Goal: Use online tool/utility: Utilize a website feature to perform a specific function

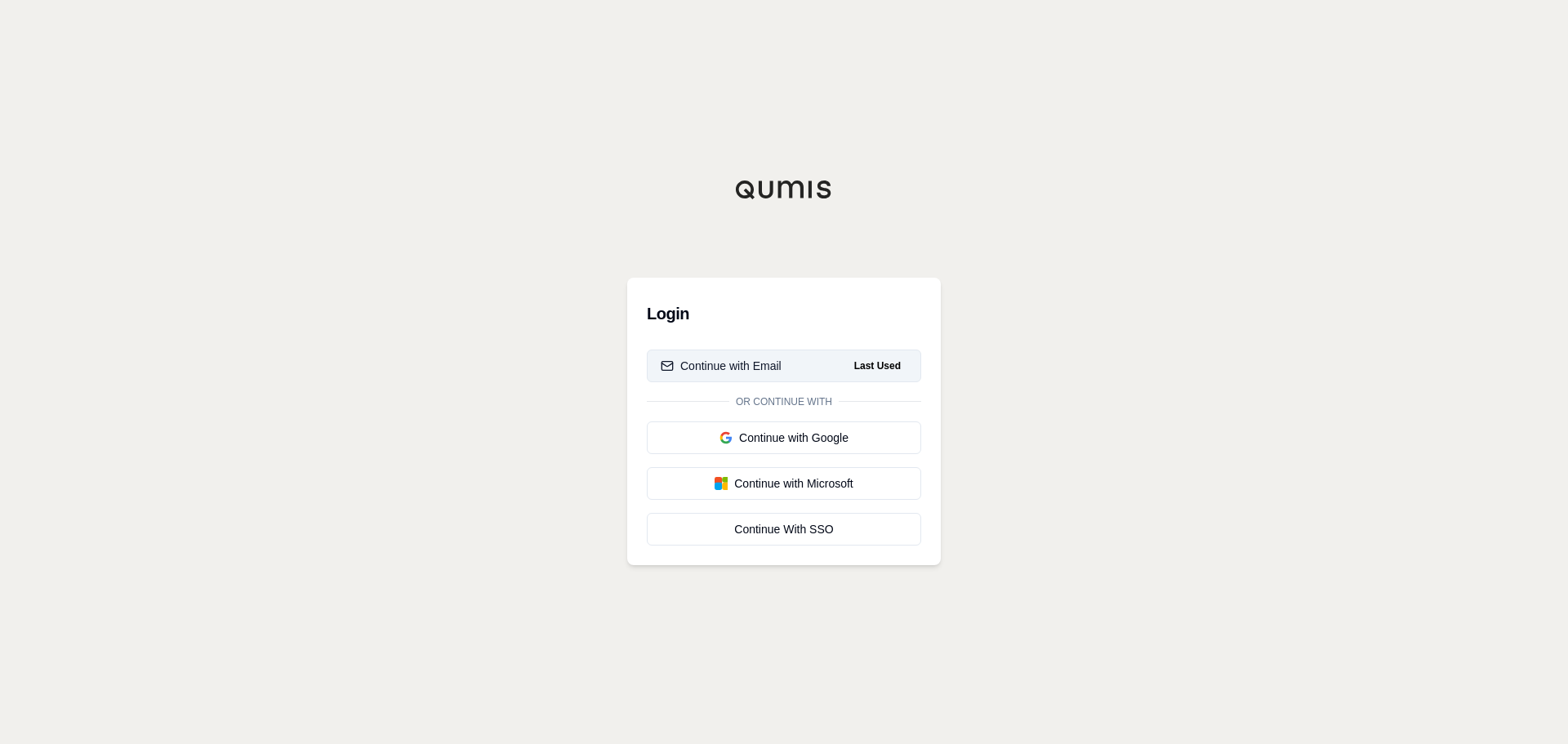
click at [800, 361] on button "Continue with Email Last Used" at bounding box center [784, 366] width 274 height 33
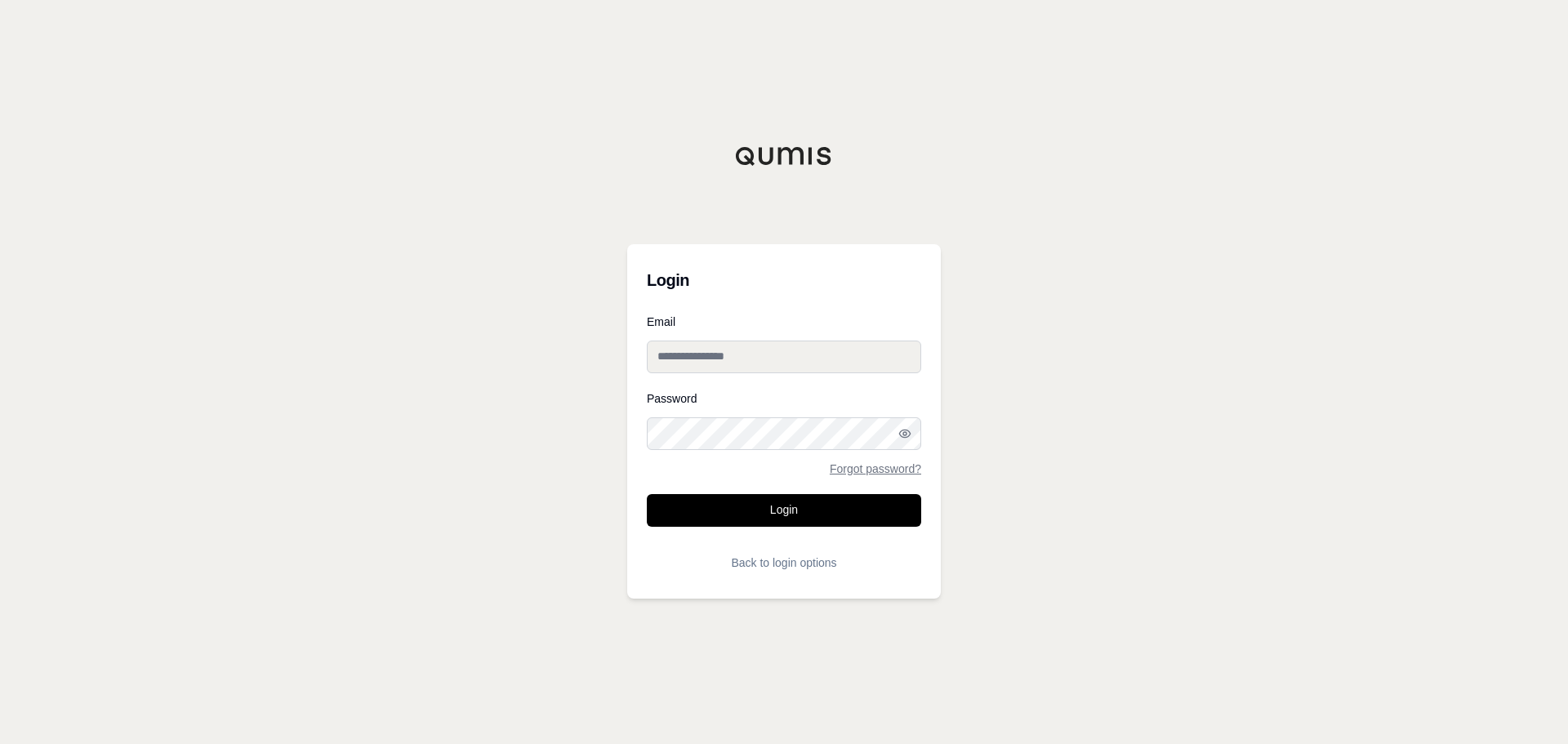
type input "**********"
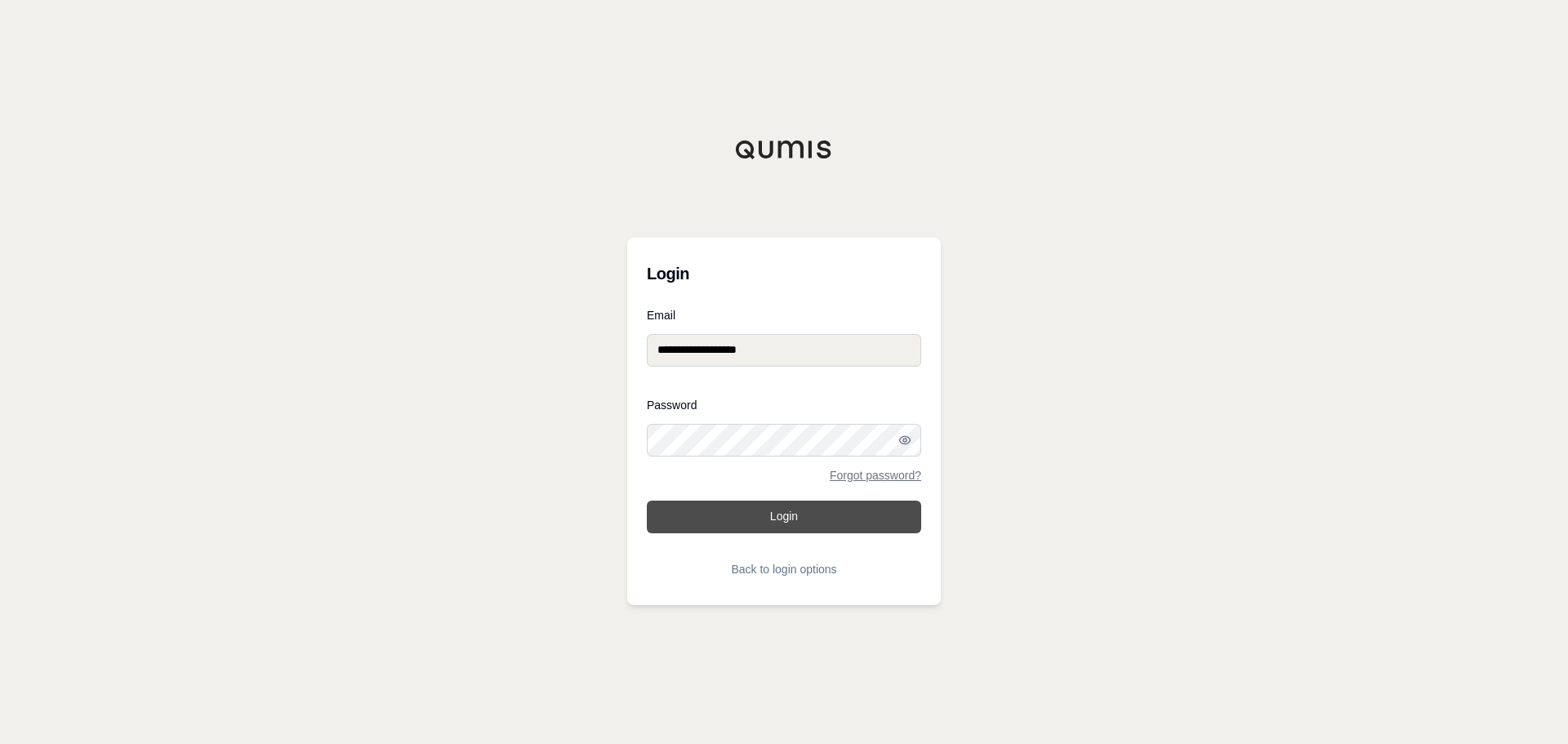
click at [793, 525] on button "Login" at bounding box center [784, 517] width 274 height 33
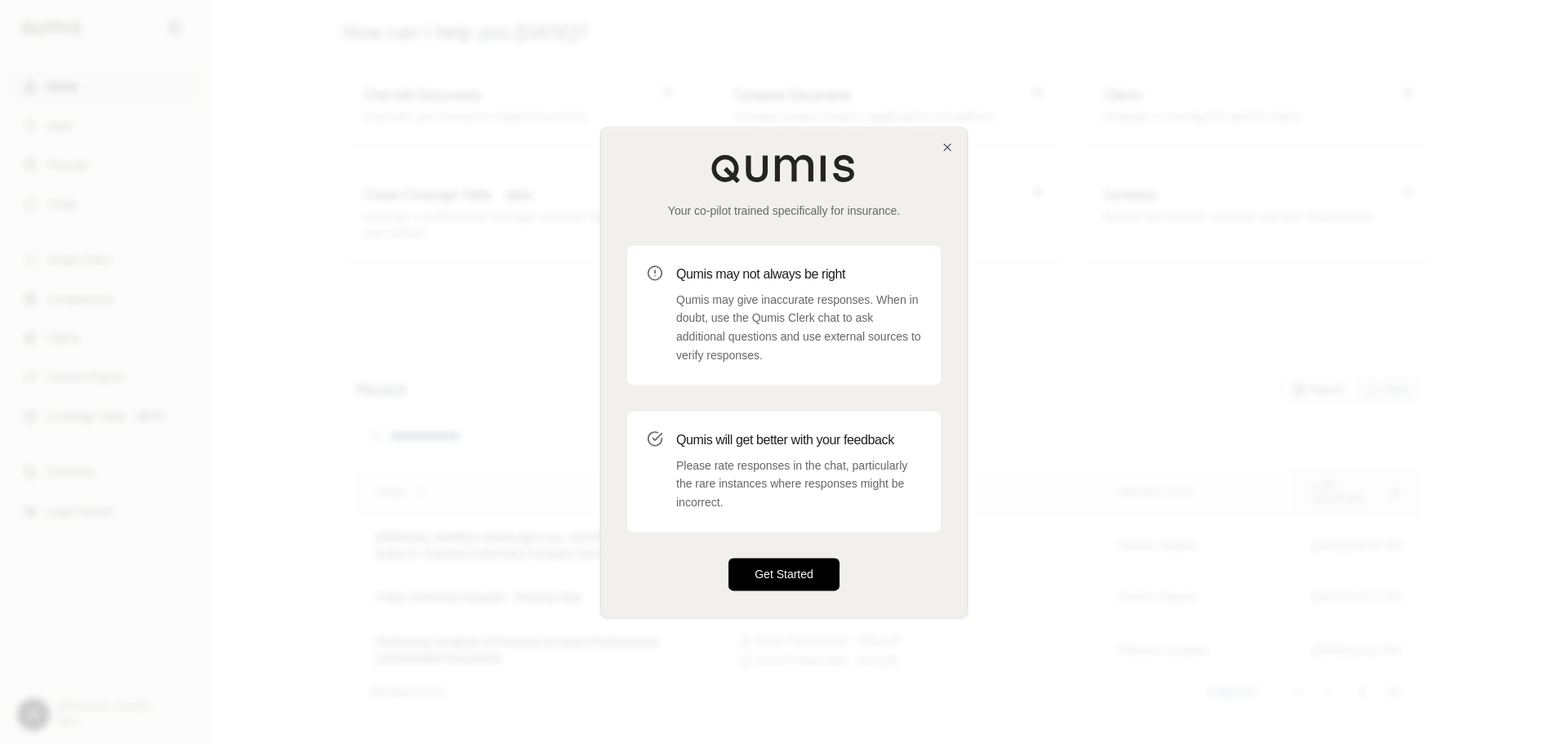
click at [780, 582] on button "Get Started" at bounding box center [784, 574] width 111 height 33
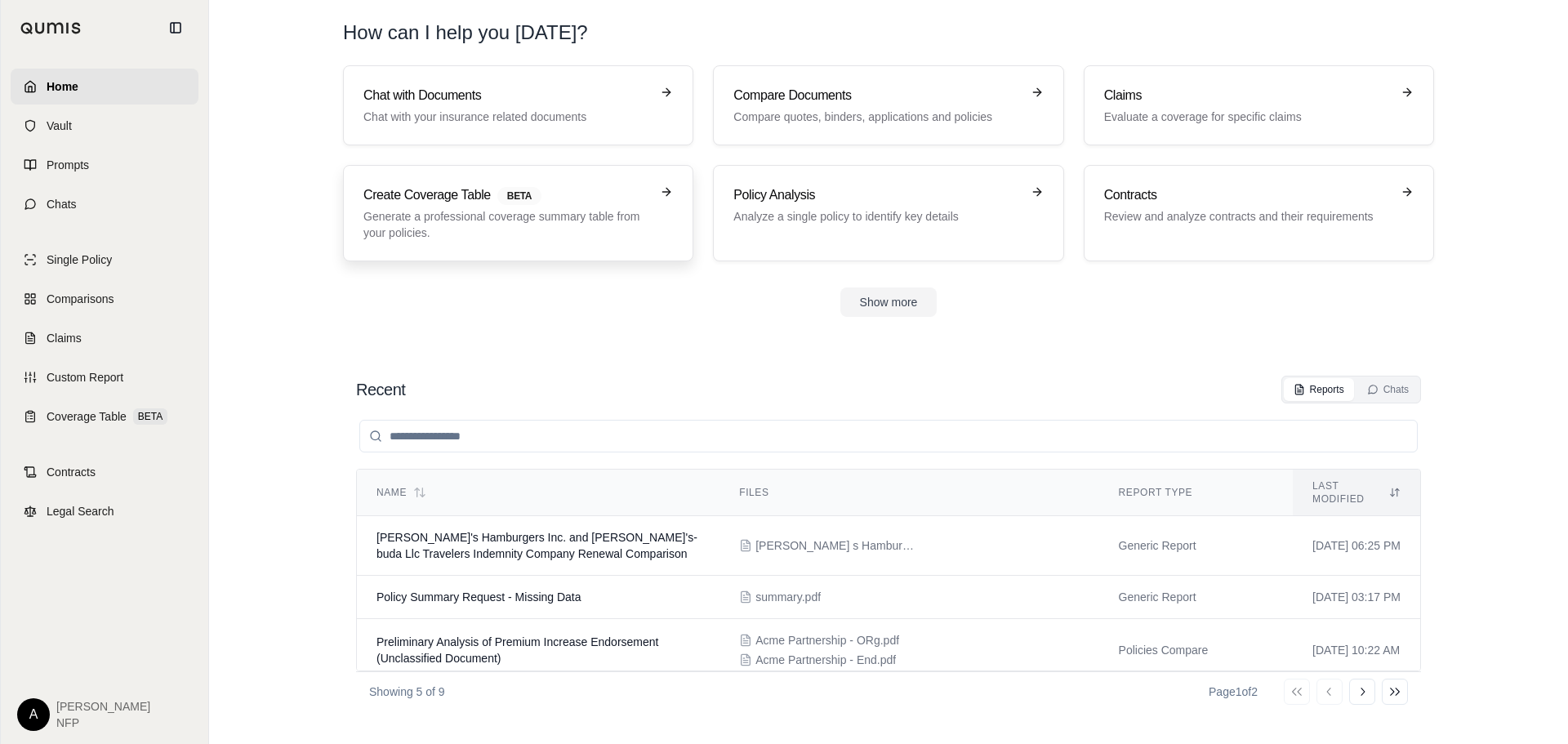
click at [465, 244] on link "Create Coverage Table BETA Generate a professional coverage summary table from …" at bounding box center [518, 213] width 351 height 97
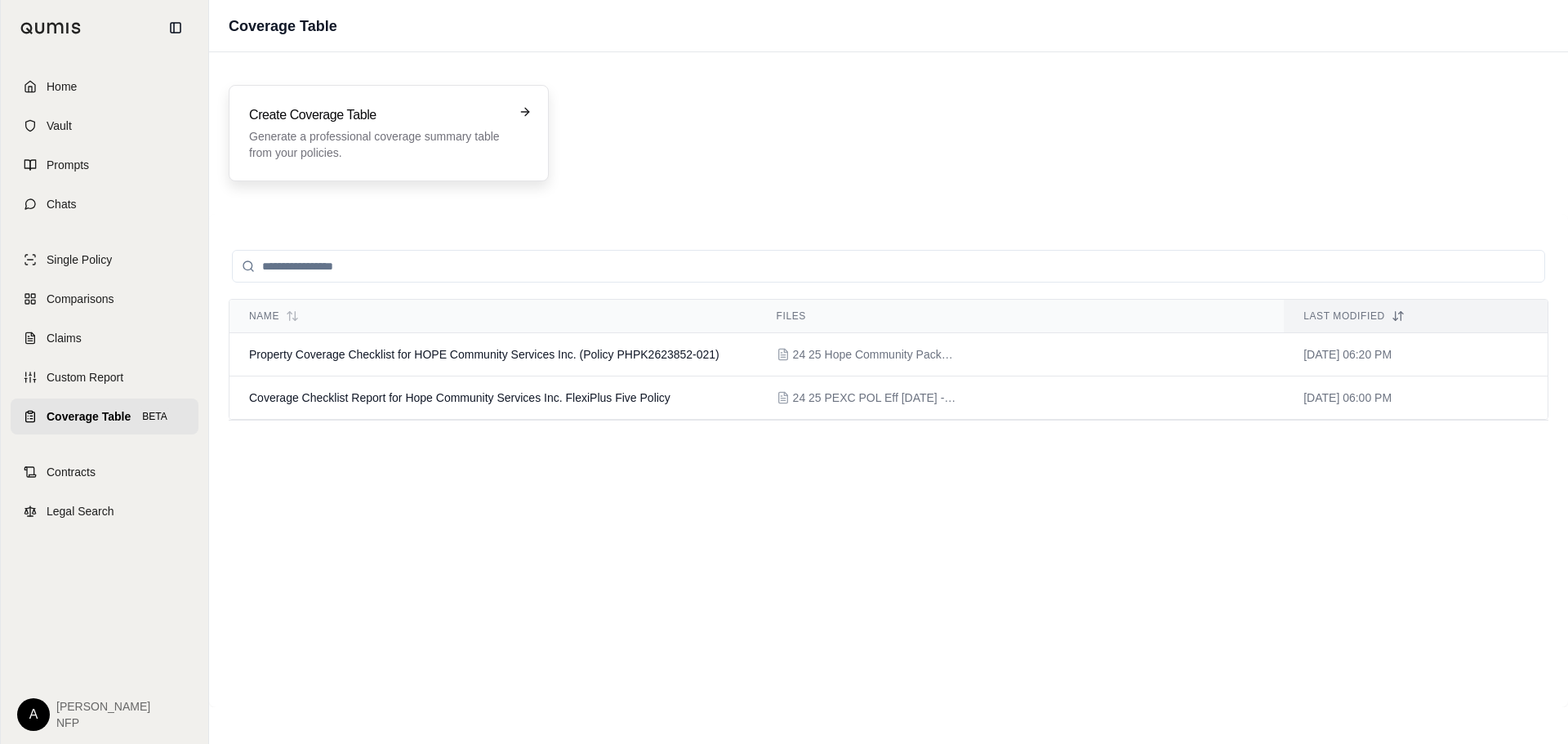
click at [420, 126] on div "Create Coverage Table Generate a professional coverage summary table from your …" at bounding box center [377, 133] width 257 height 56
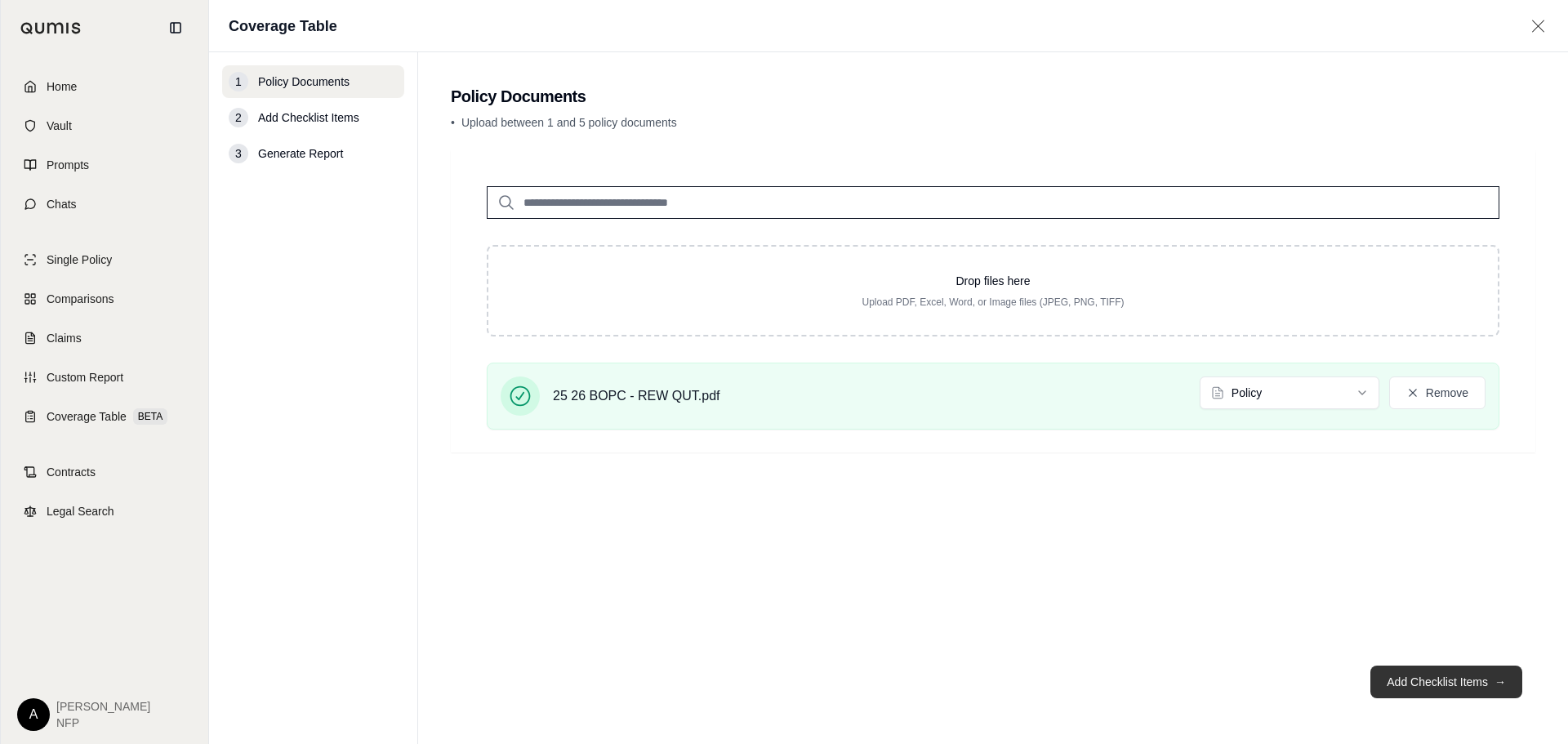
click at [1445, 686] on button "Add Checklist Items →" at bounding box center [1446, 682] width 152 height 33
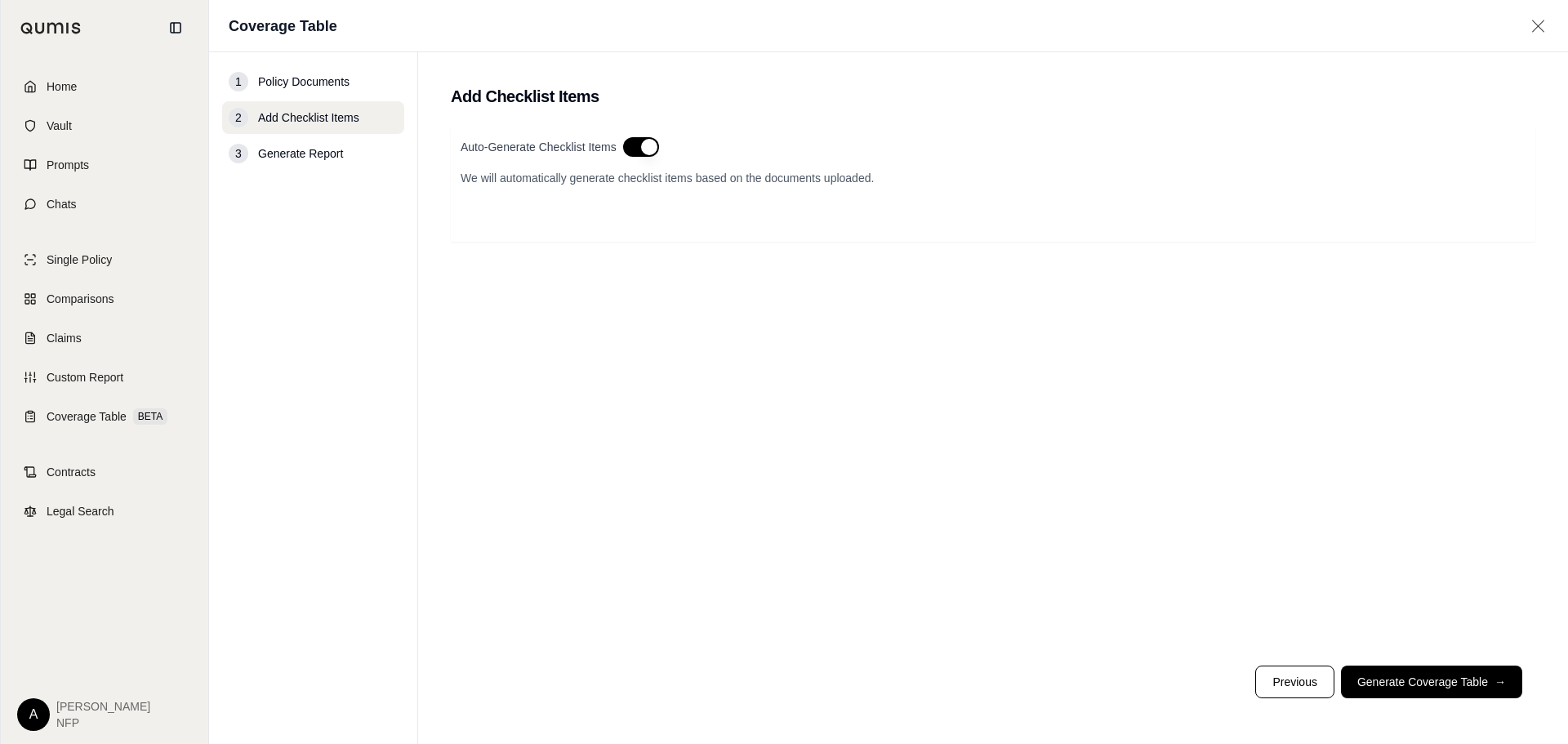
click at [642, 142] on button "button" at bounding box center [641, 147] width 36 height 20
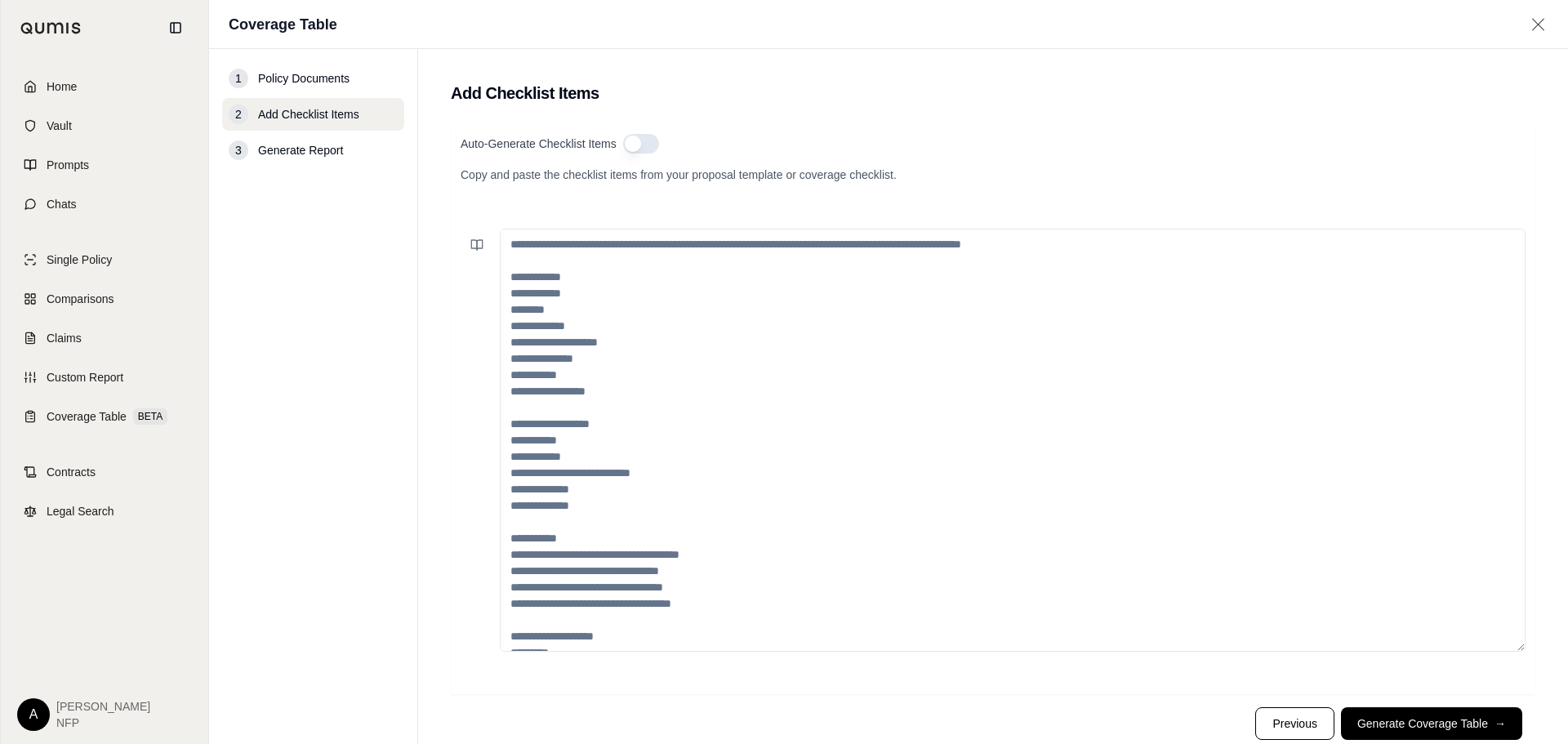
click at [514, 304] on textarea at bounding box center [1012, 440] width 1026 height 423
paste textarea "**********"
type textarea "**********"
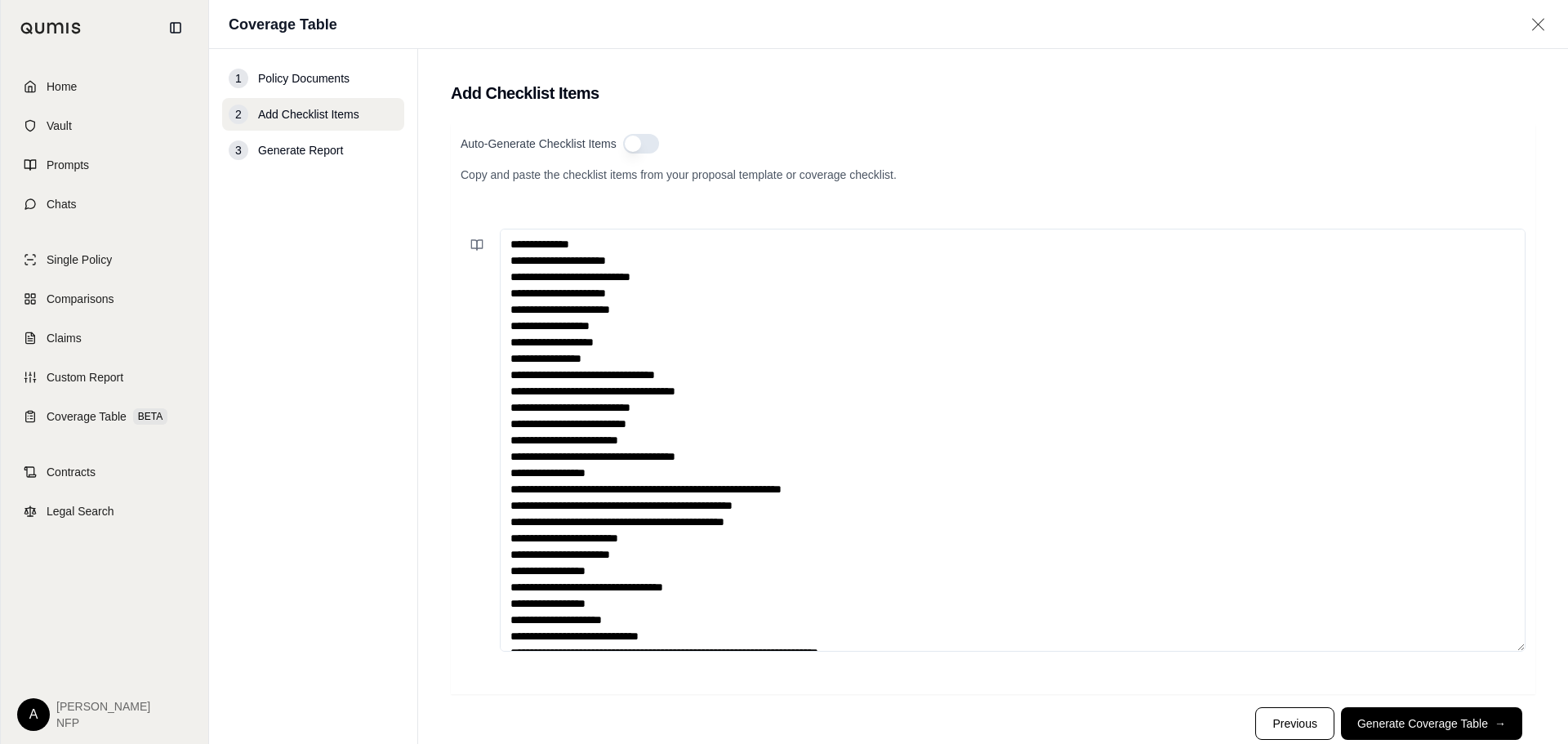
scroll to position [75, 0]
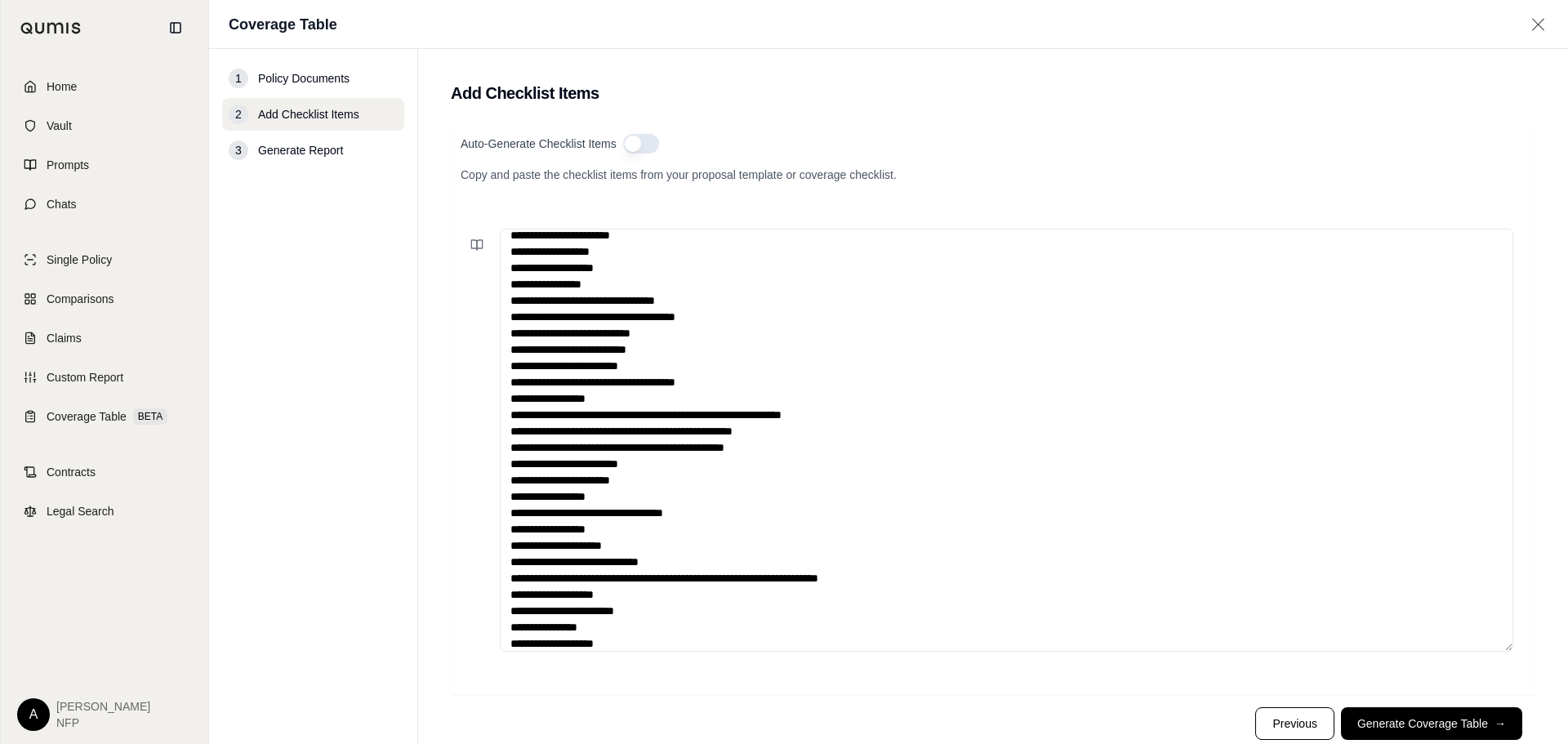
click at [1435, 723] on button "Generate Coverage Table →" at bounding box center [1431, 724] width 181 height 33
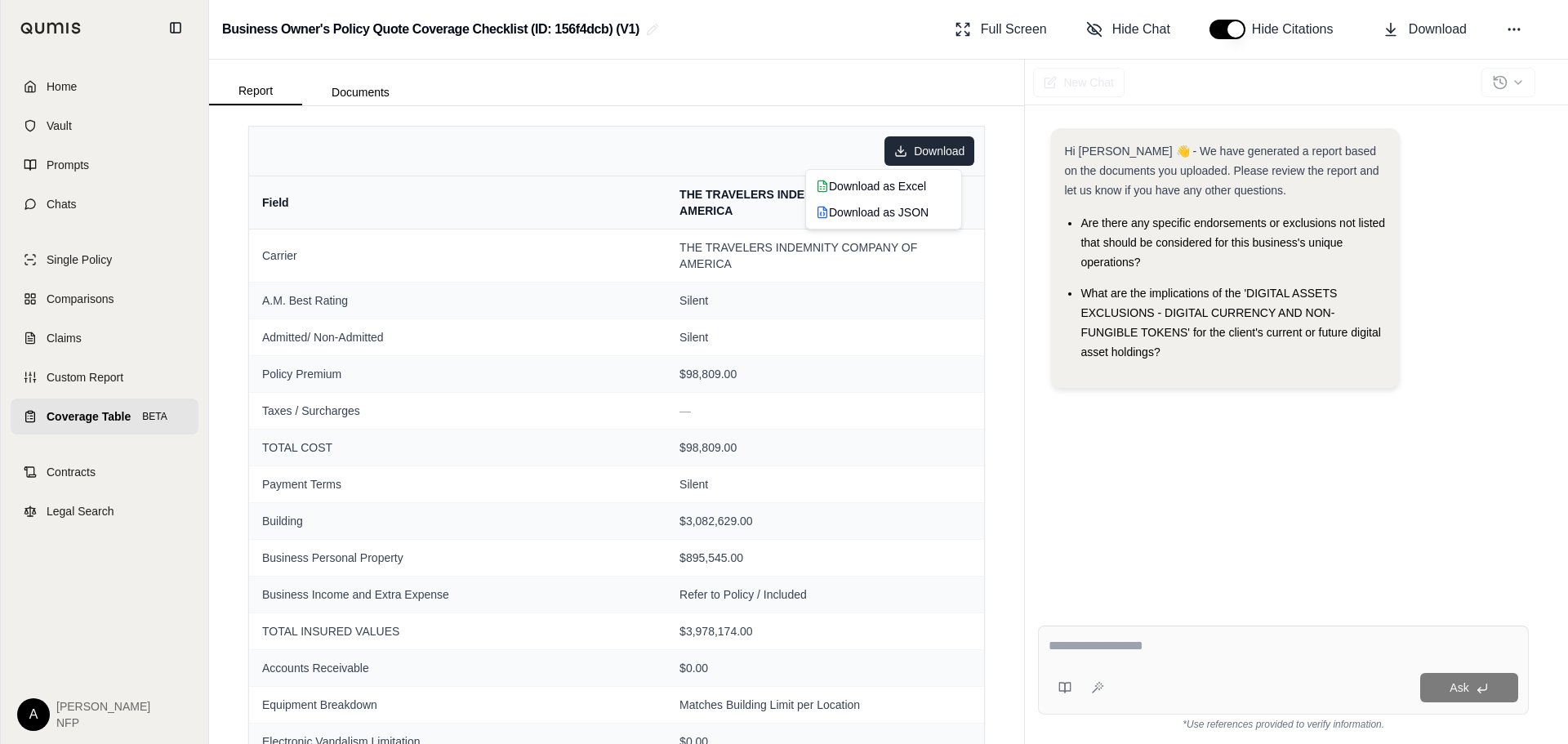
click at [904, 154] on html "Home Vault Prompts Chats Single Policy Comparisons Claims Custom Report Coverag…" at bounding box center [784, 372] width 1568 height 744
click at [890, 189] on div "Download as Excel" at bounding box center [883, 186] width 148 height 26
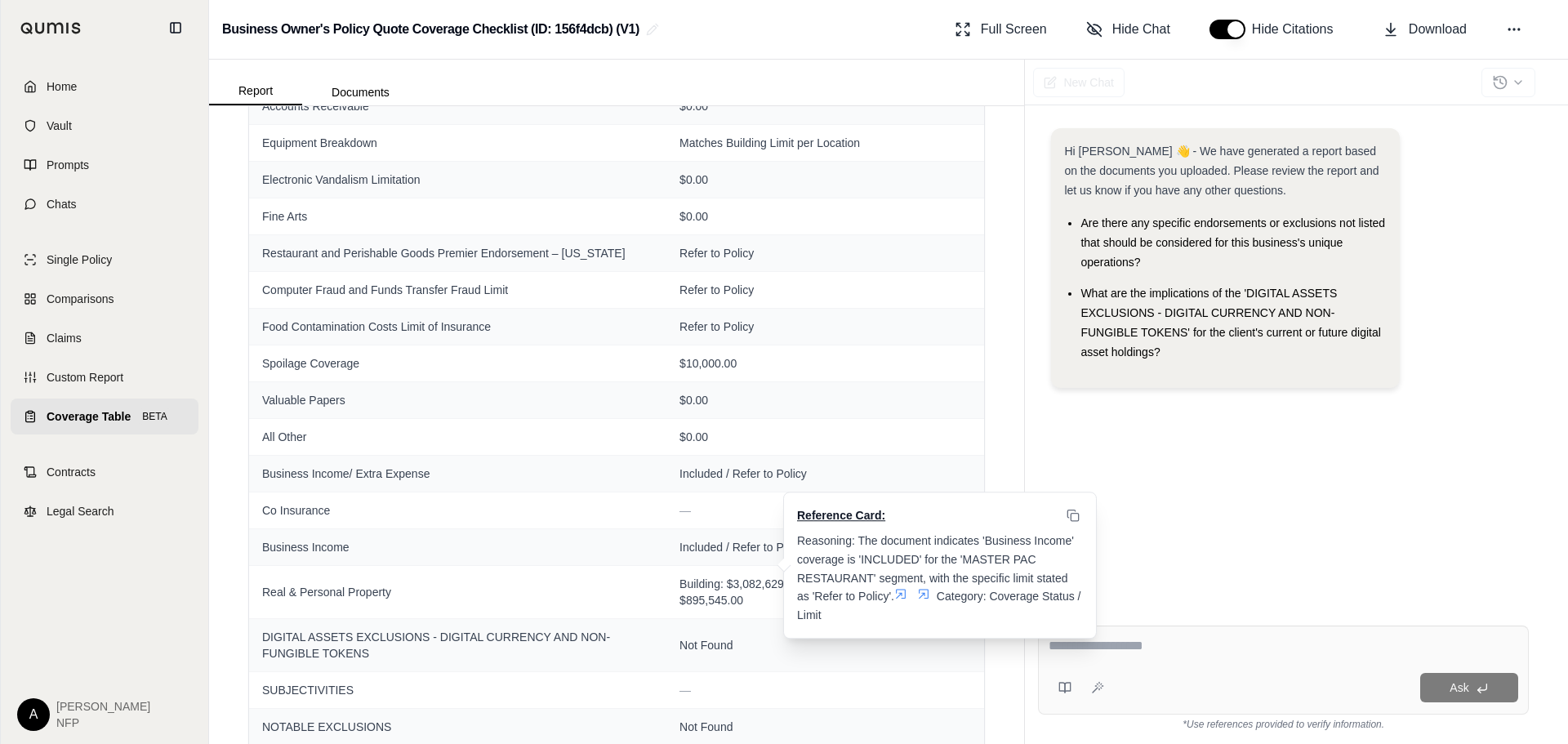
scroll to position [657, 0]
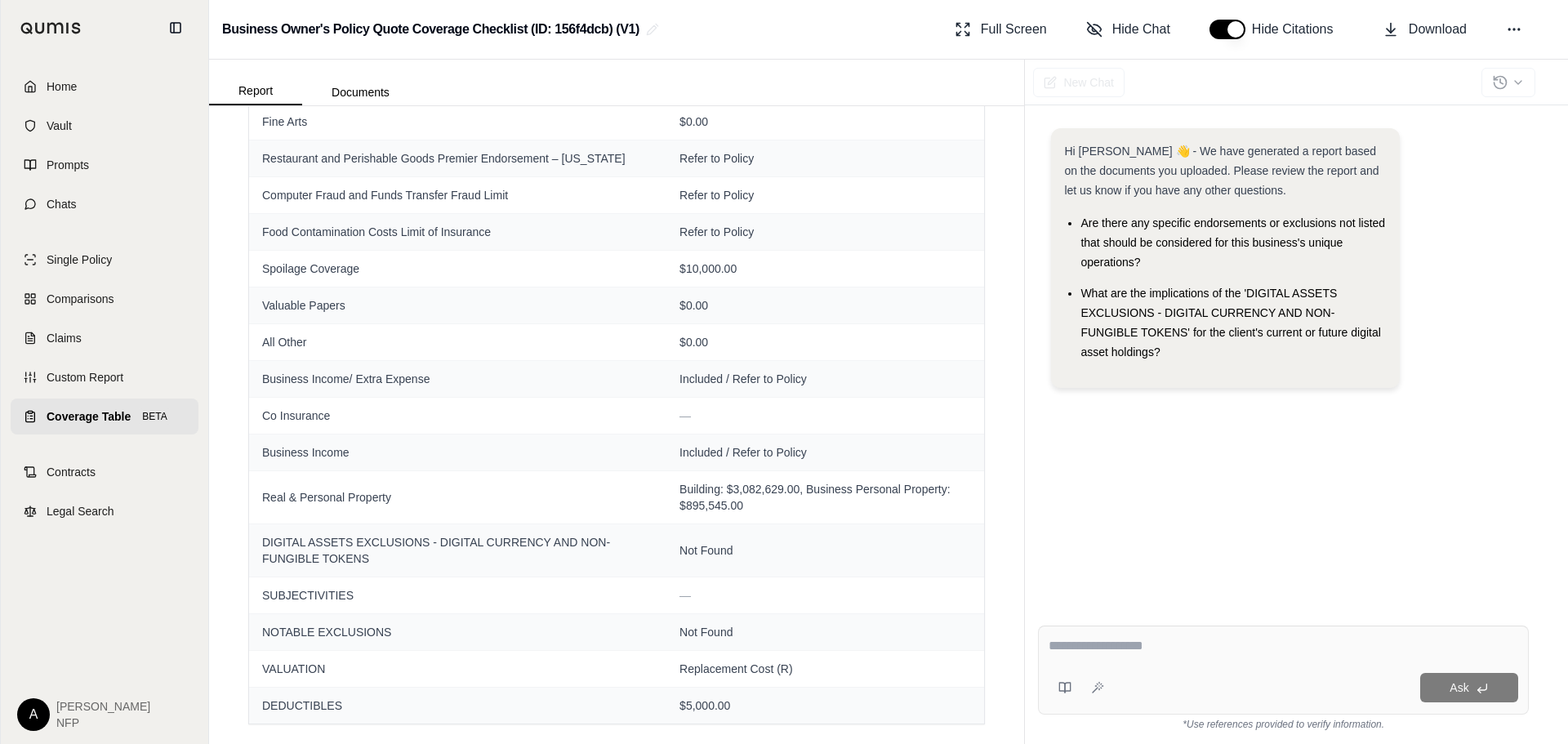
click at [1168, 650] on textarea at bounding box center [1283, 646] width 470 height 20
click at [1097, 646] on textarea at bounding box center [1283, 646] width 470 height 20
type textarea "*"
paste textarea "**********"
click at [1179, 642] on textarea "**********" at bounding box center [1283, 646] width 470 height 20
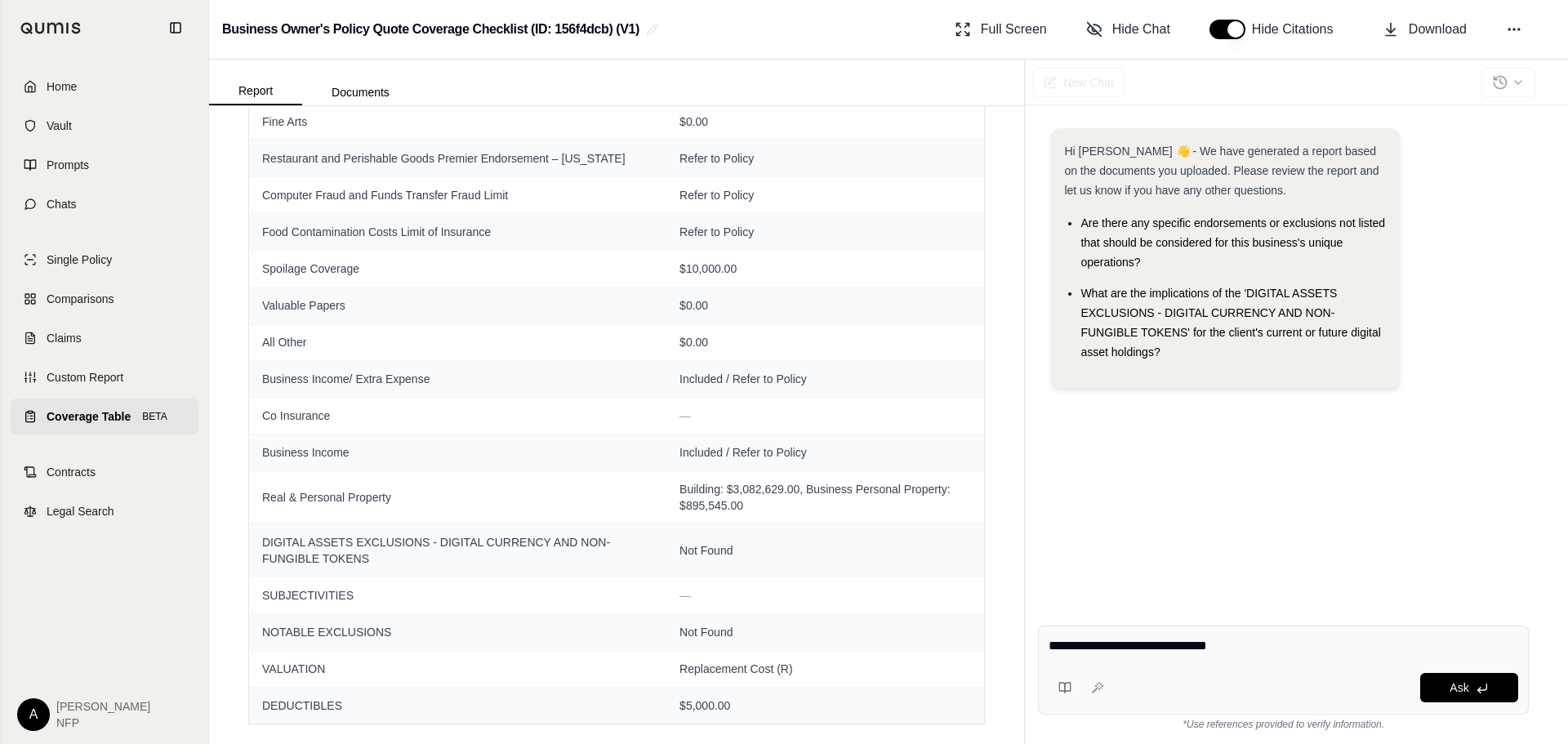
click at [1258, 642] on textarea "**********" at bounding box center [1283, 646] width 470 height 20
type textarea "**********"
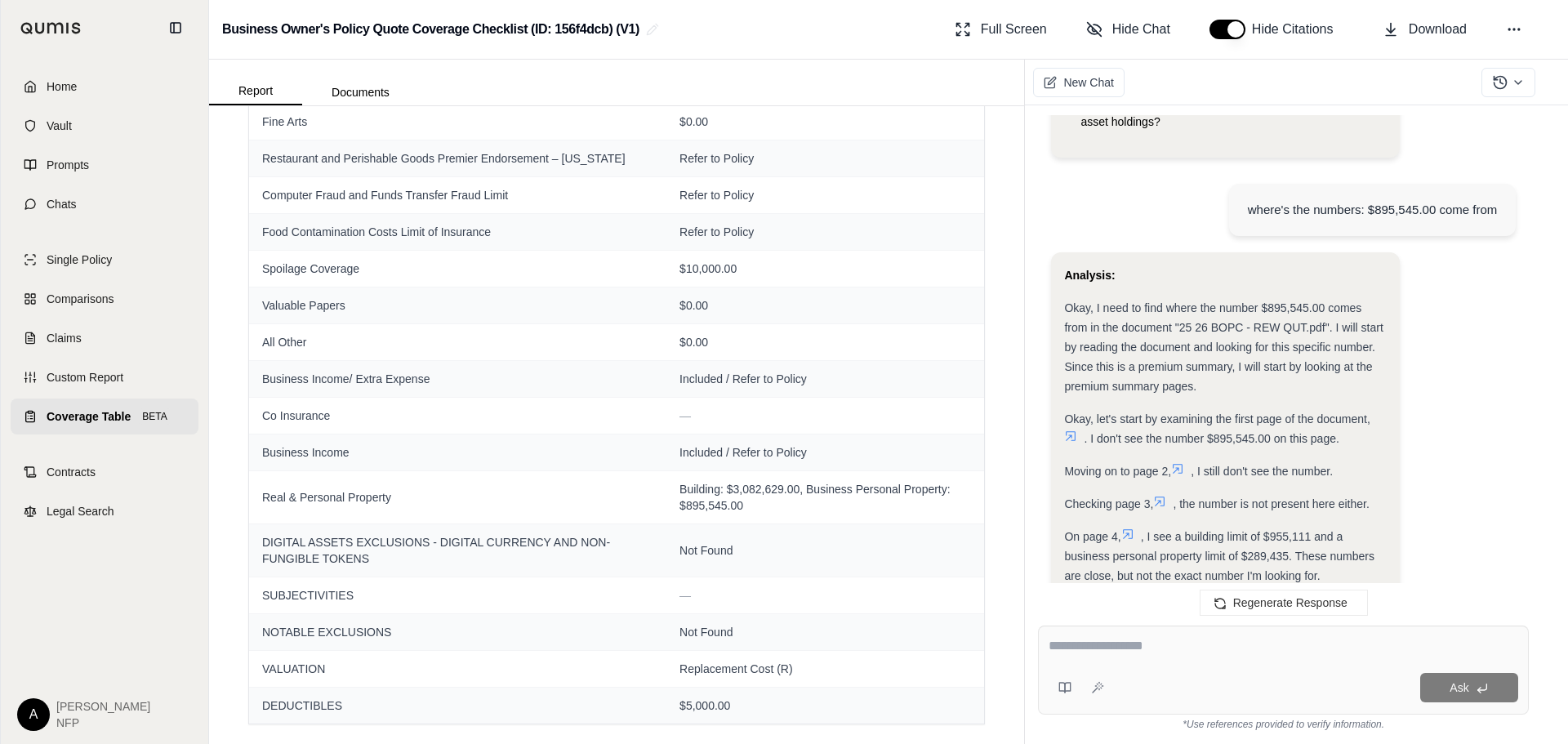
scroll to position [224, 0]
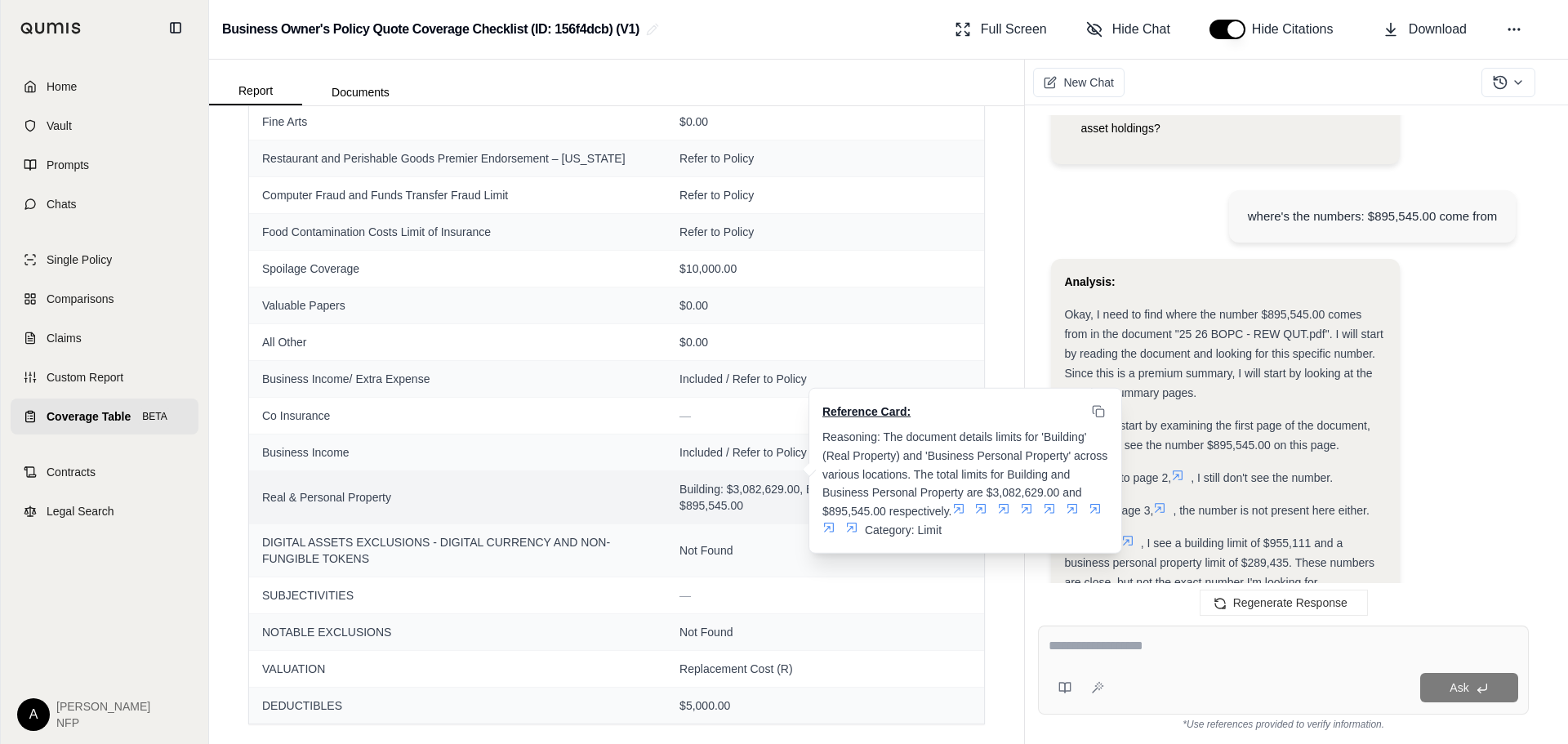
click at [962, 503] on icon at bounding box center [959, 509] width 13 height 13
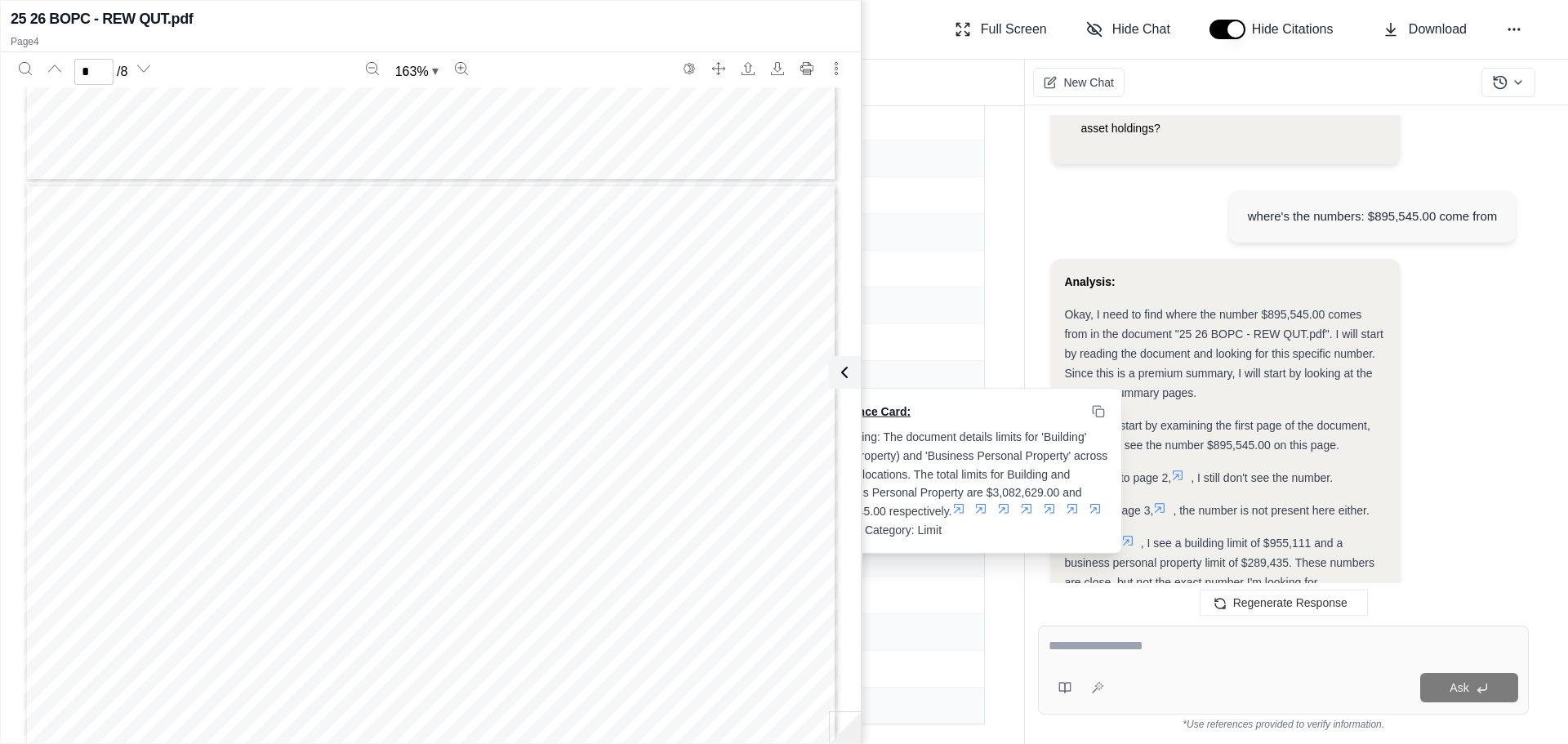
scroll to position [3162, 0]
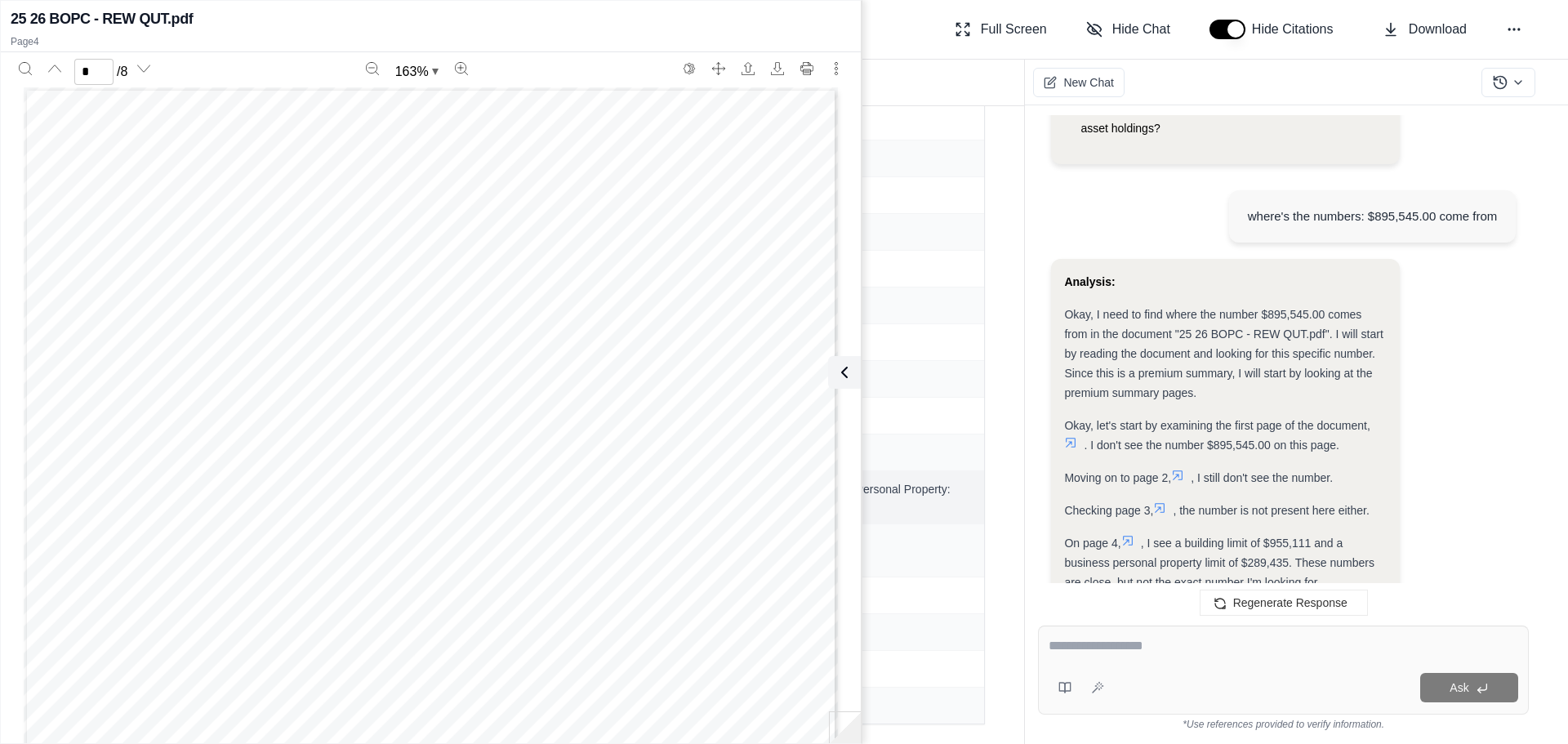
click at [15, 36] on p "Page 4" at bounding box center [431, 42] width 841 height 13
type input "*"
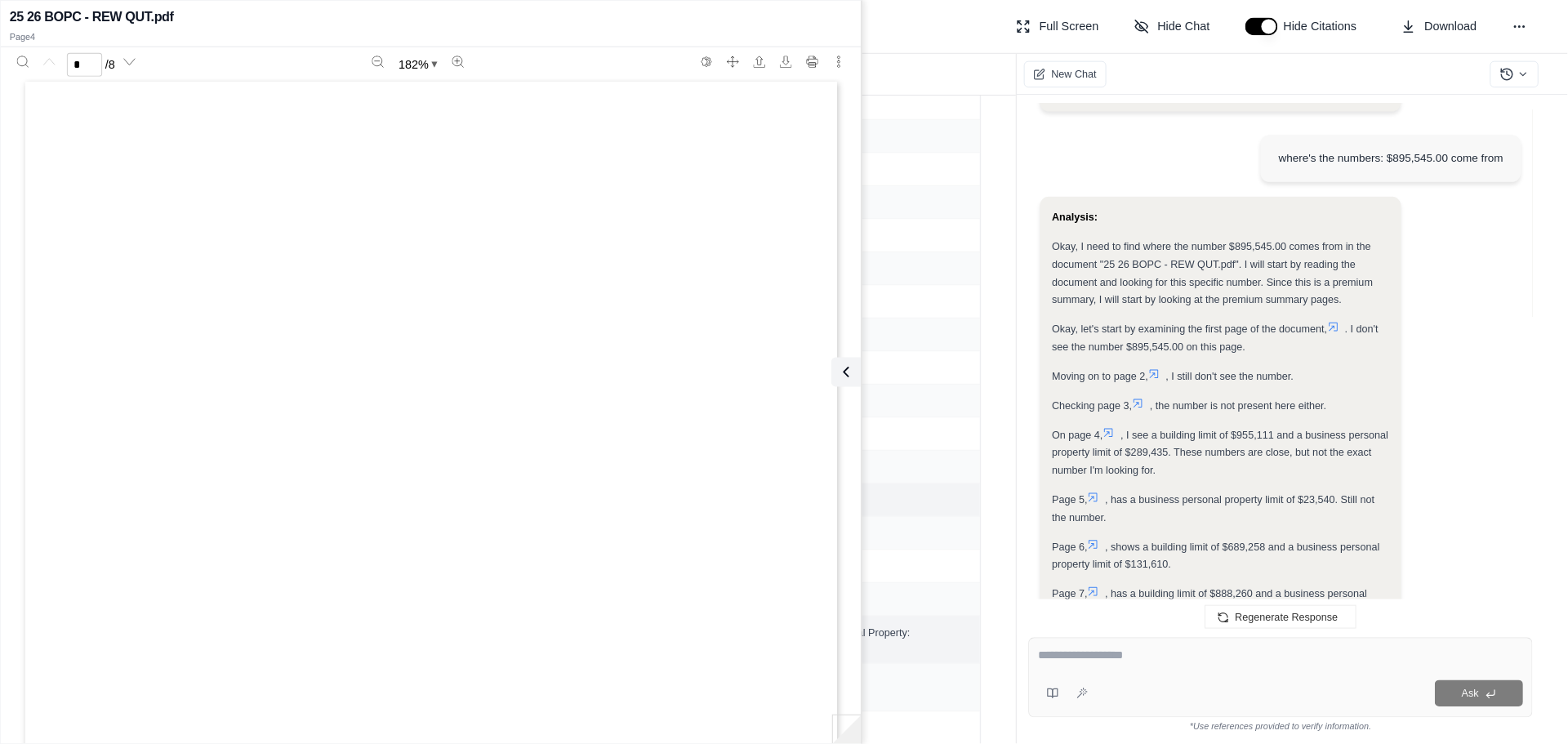
scroll to position [226, 0]
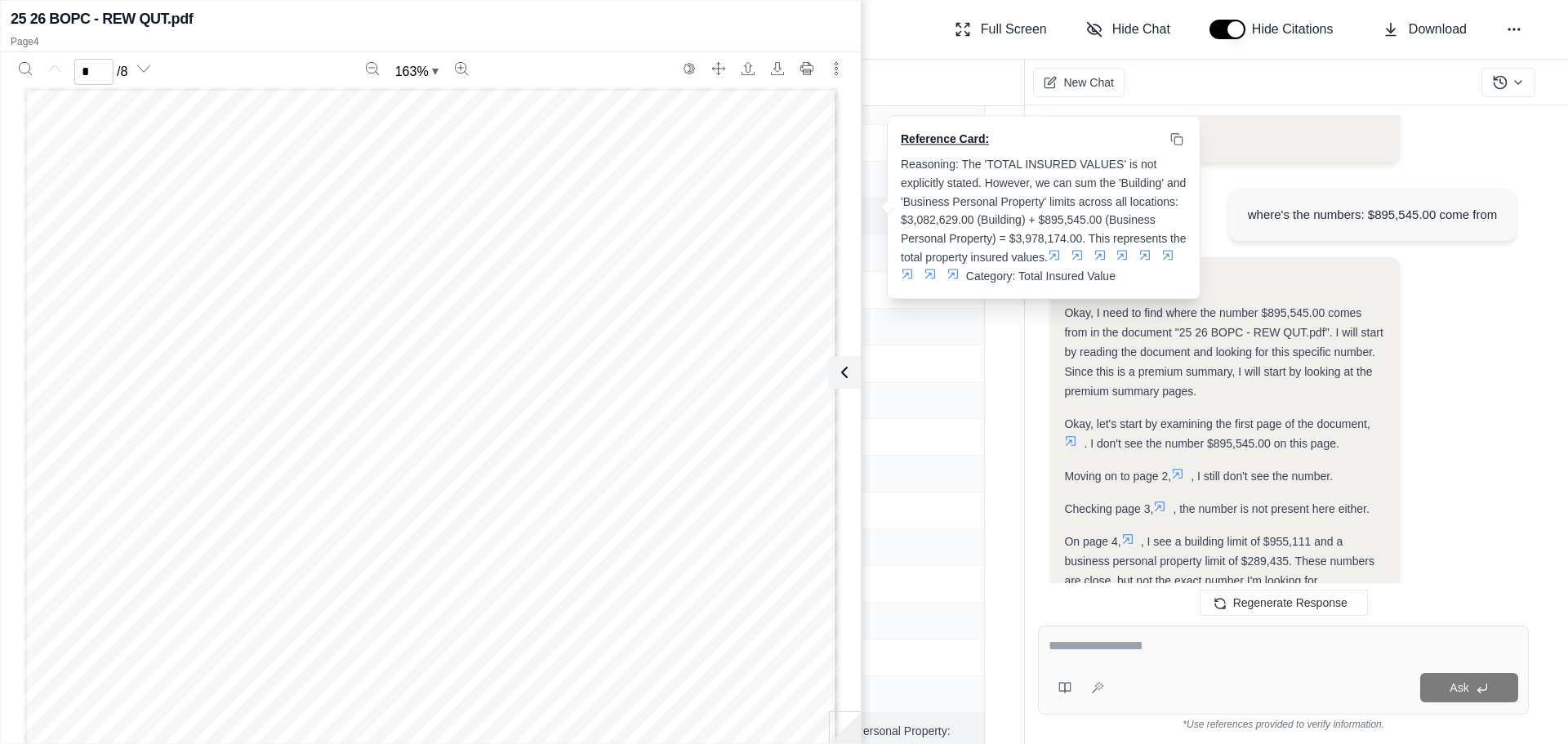
drag, startPoint x: 883, startPoint y: 219, endPoint x: 910, endPoint y: 285, distance: 71.3
click at [966, 282] on span "Category: Total Insured Value" at bounding box center [1041, 276] width 149 height 13
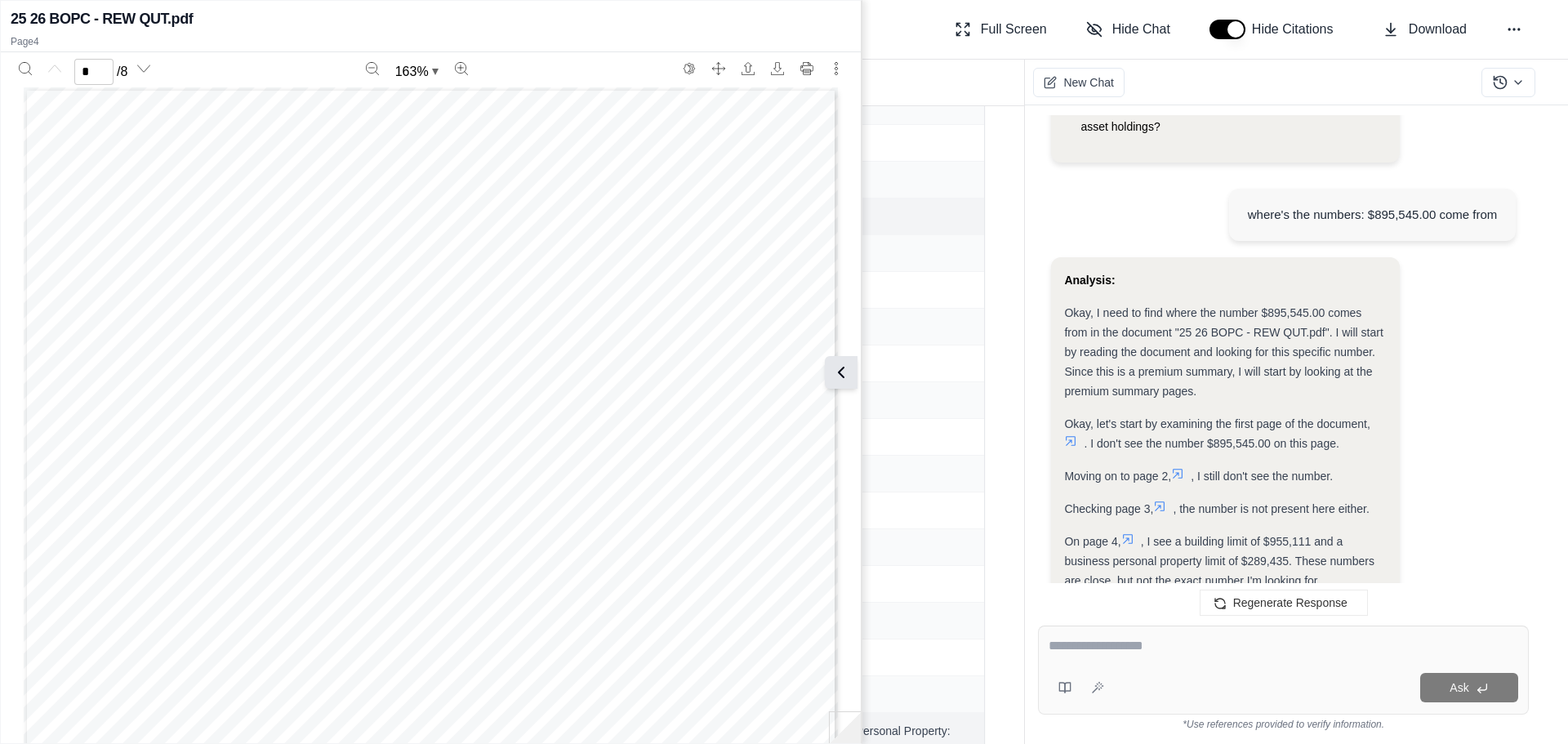
click at [848, 372] on icon at bounding box center [841, 372] width 20 height 20
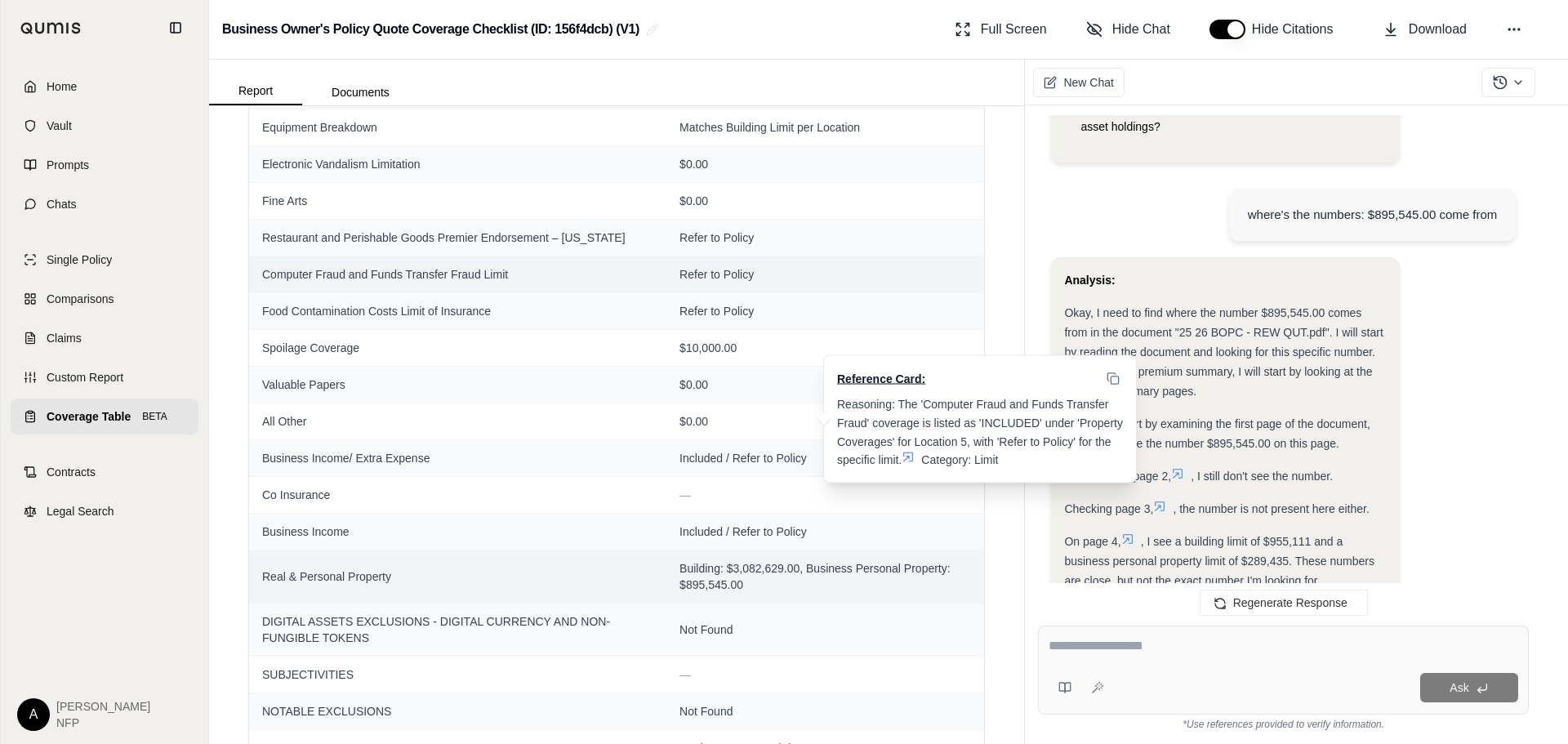
scroll to position [578, 0]
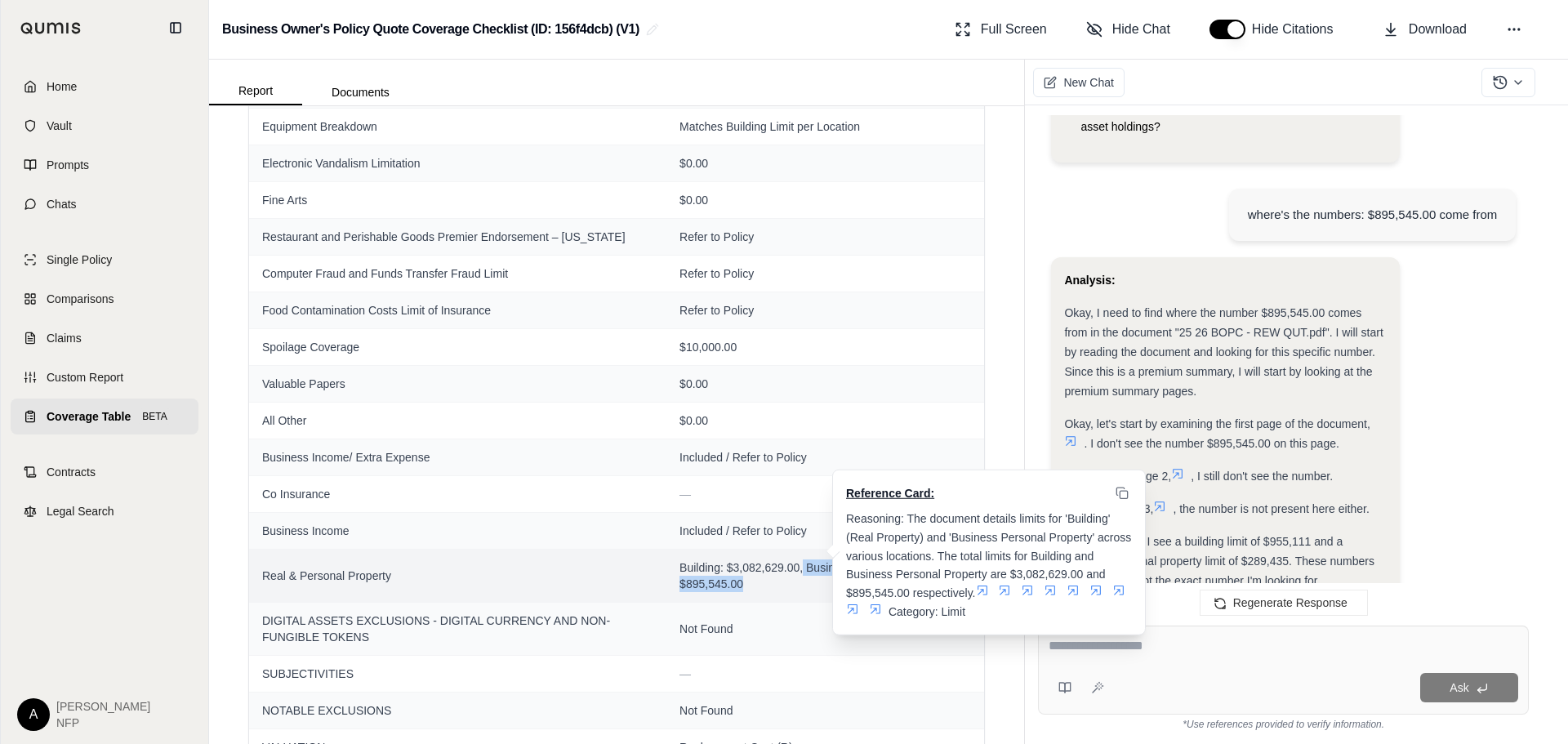
drag, startPoint x: 797, startPoint y: 566, endPoint x: 807, endPoint y: 590, distance: 26.0
click at [807, 590] on span "Building: $3,082,629.00, Business Personal Property: $895,545.00" at bounding box center [825, 575] width 291 height 33
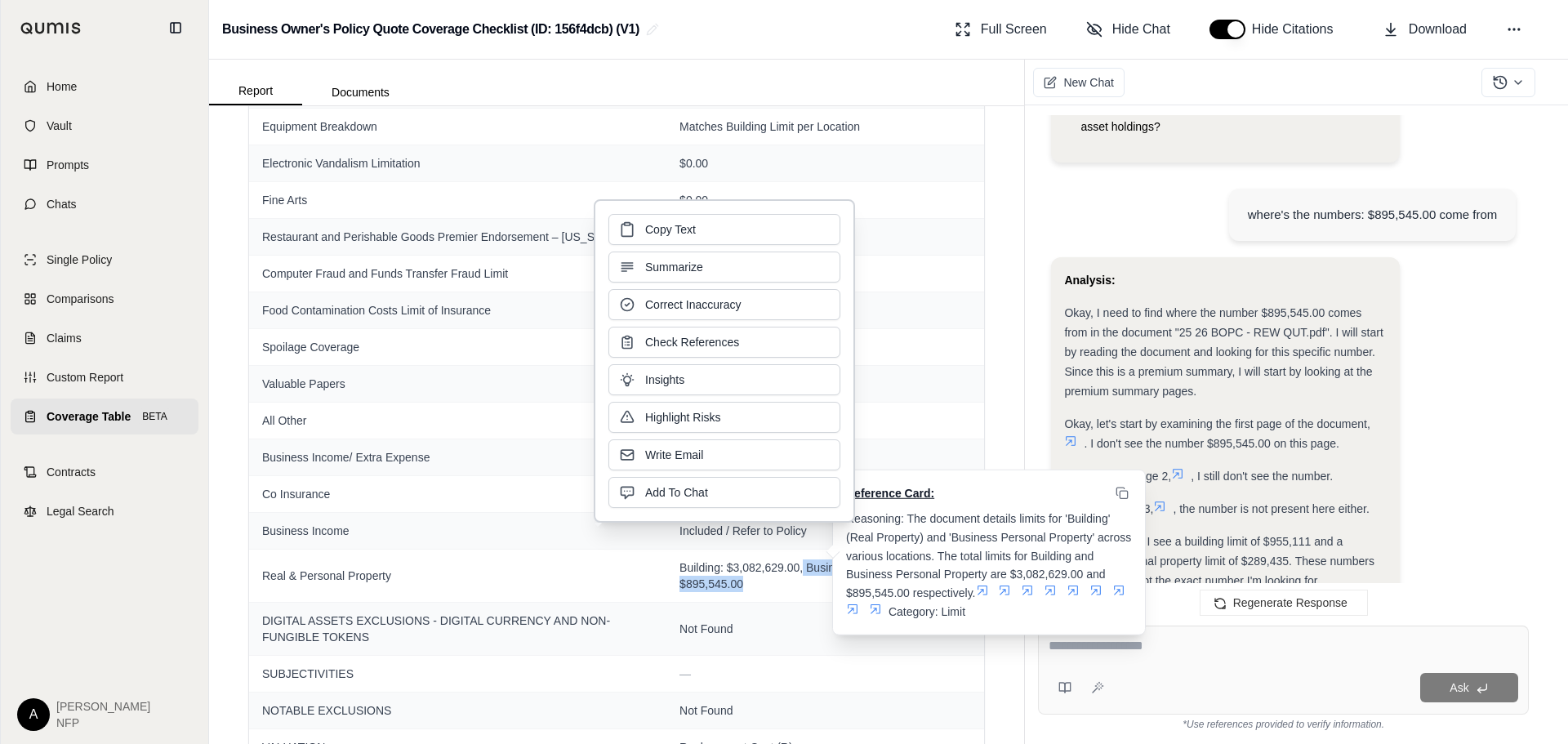
copy span "Business Personal Property: $895,545.00"
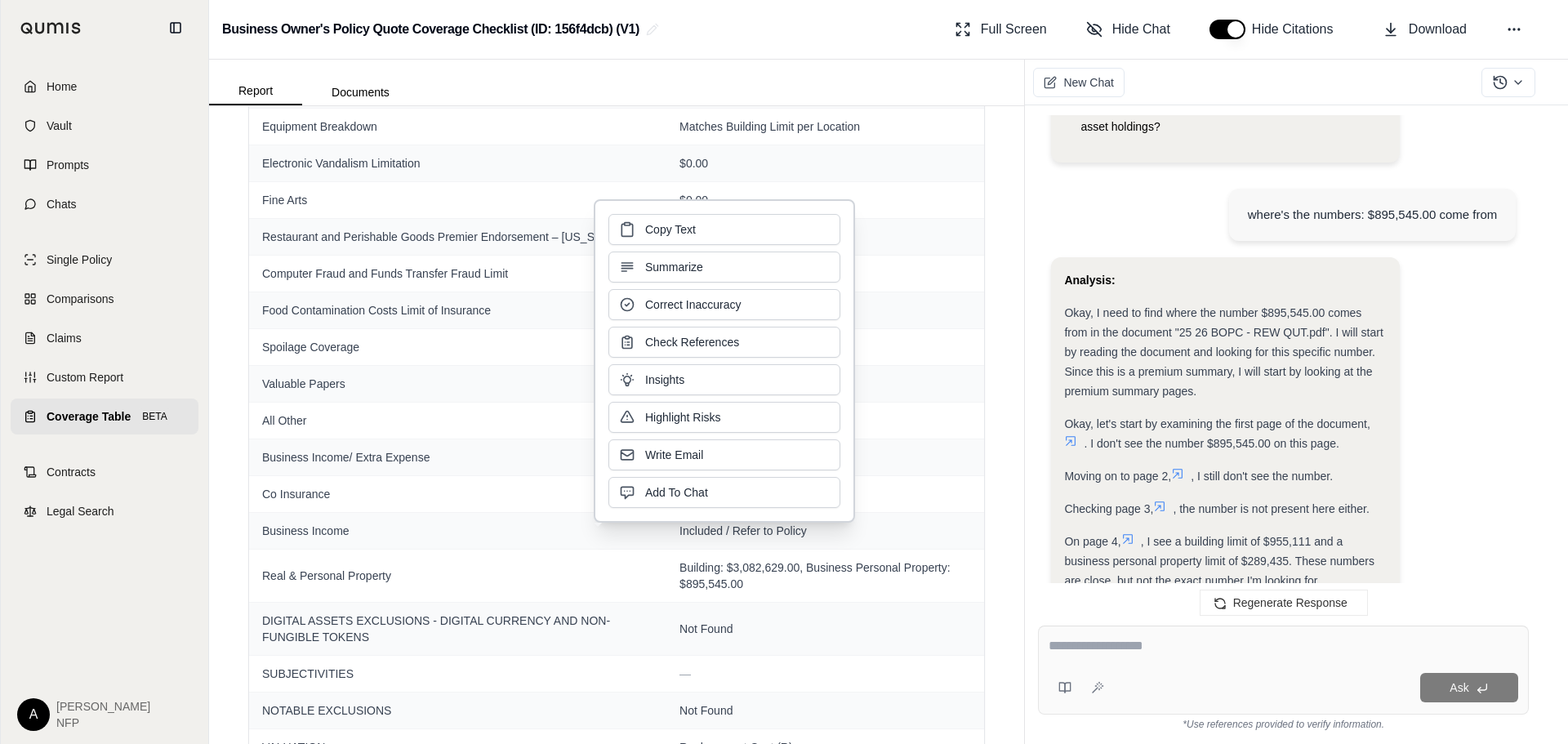
click at [1287, 650] on textarea at bounding box center [1283, 646] width 470 height 20
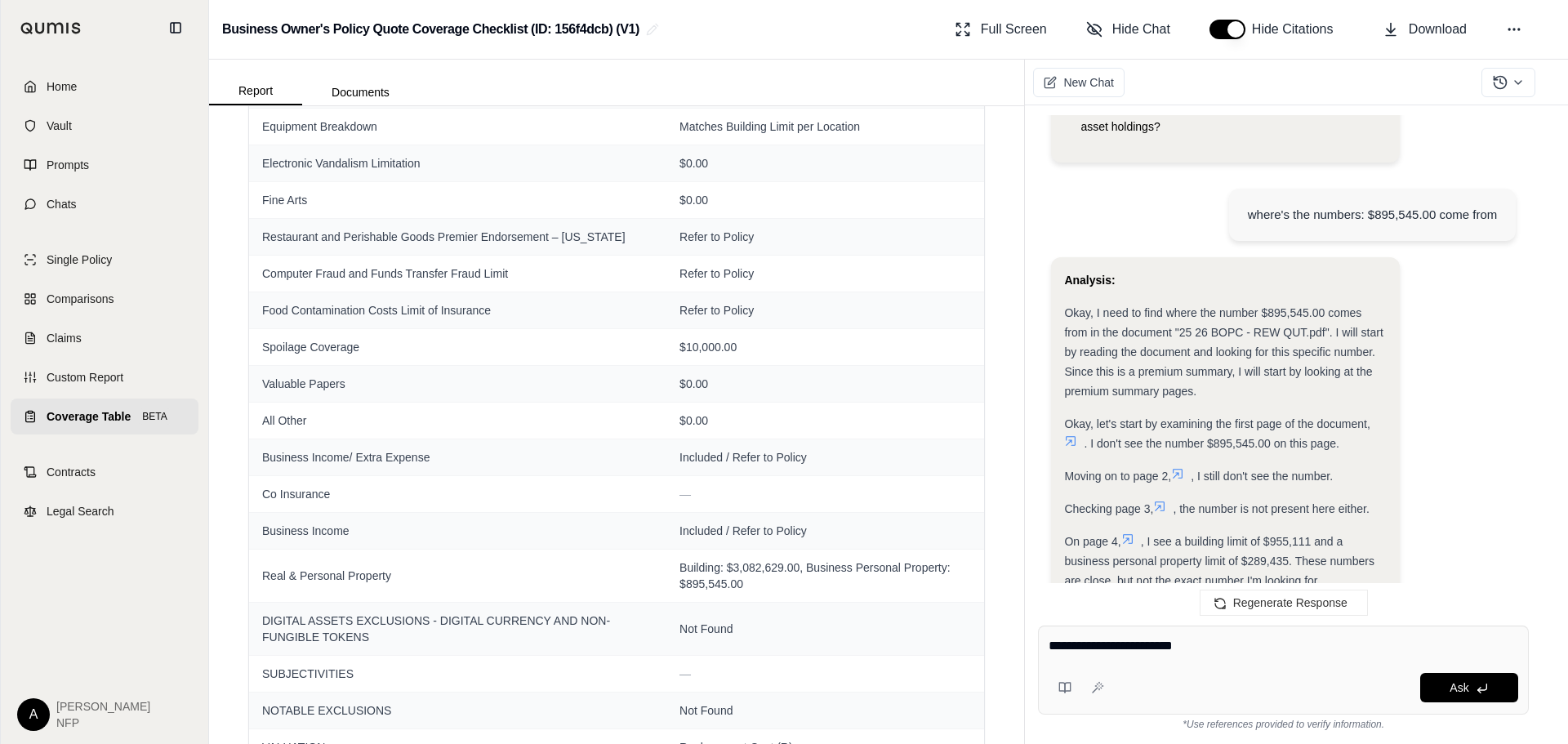
paste textarea "**********"
type textarea "**********"
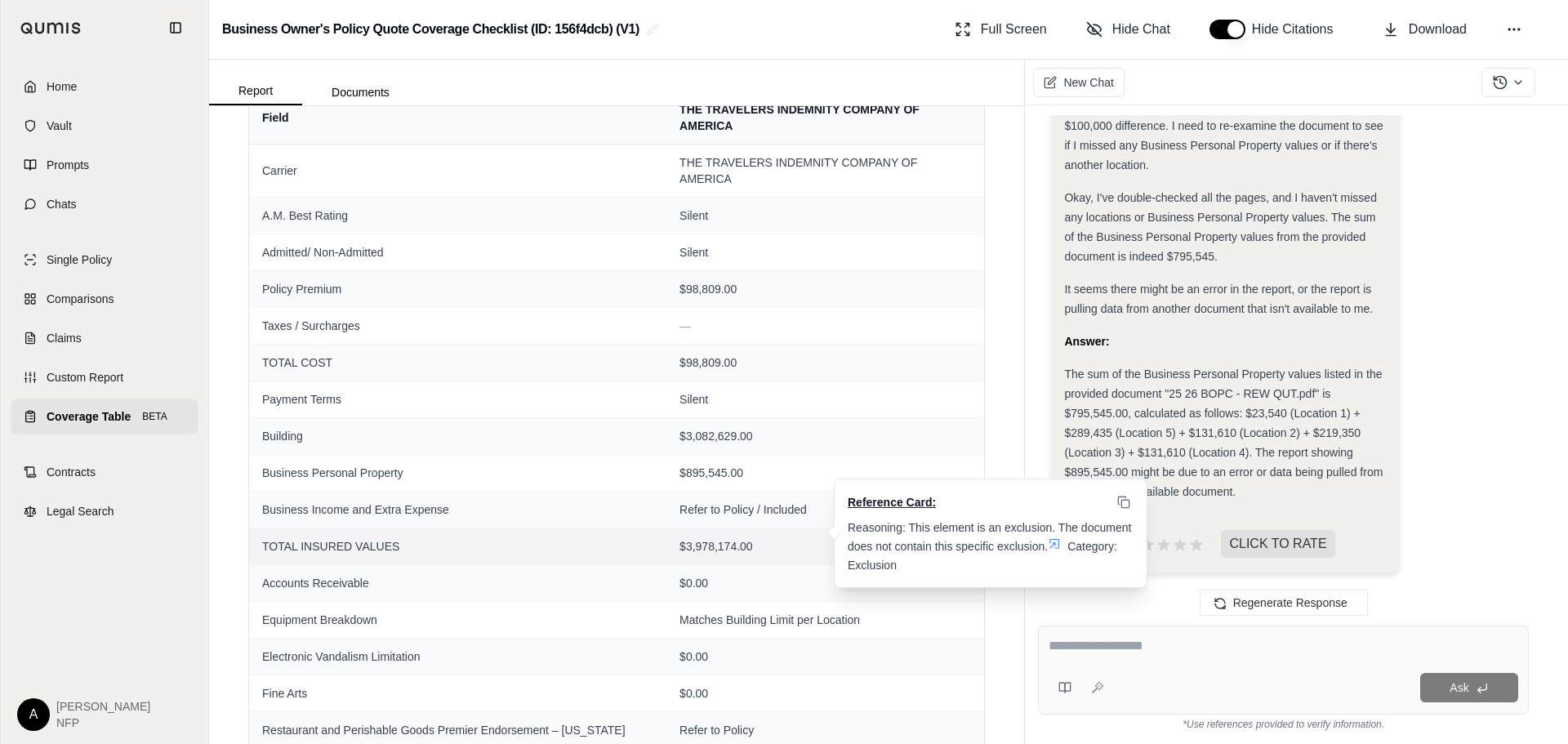
scroll to position [0, 0]
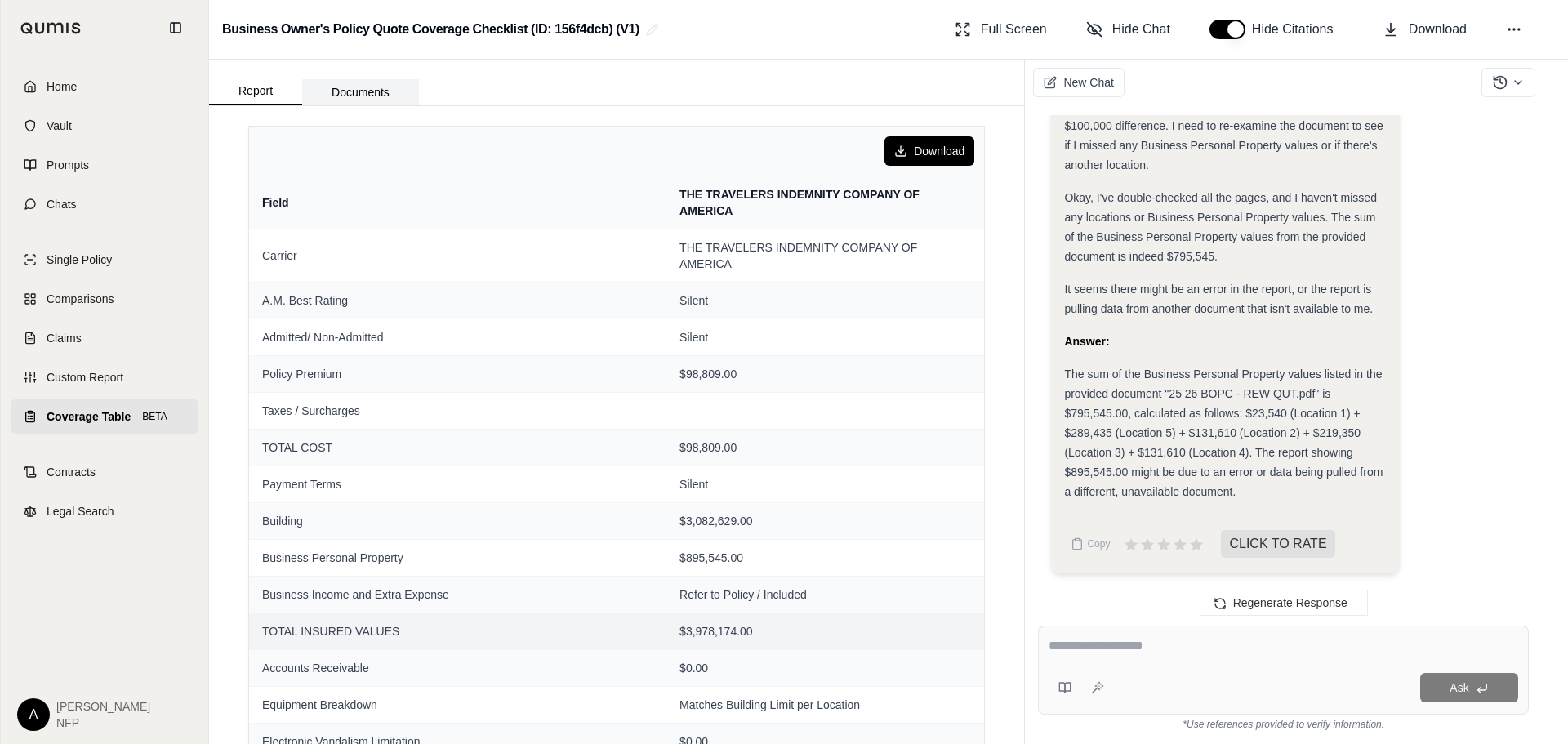
click at [356, 84] on button "Documents" at bounding box center [360, 91] width 117 height 26
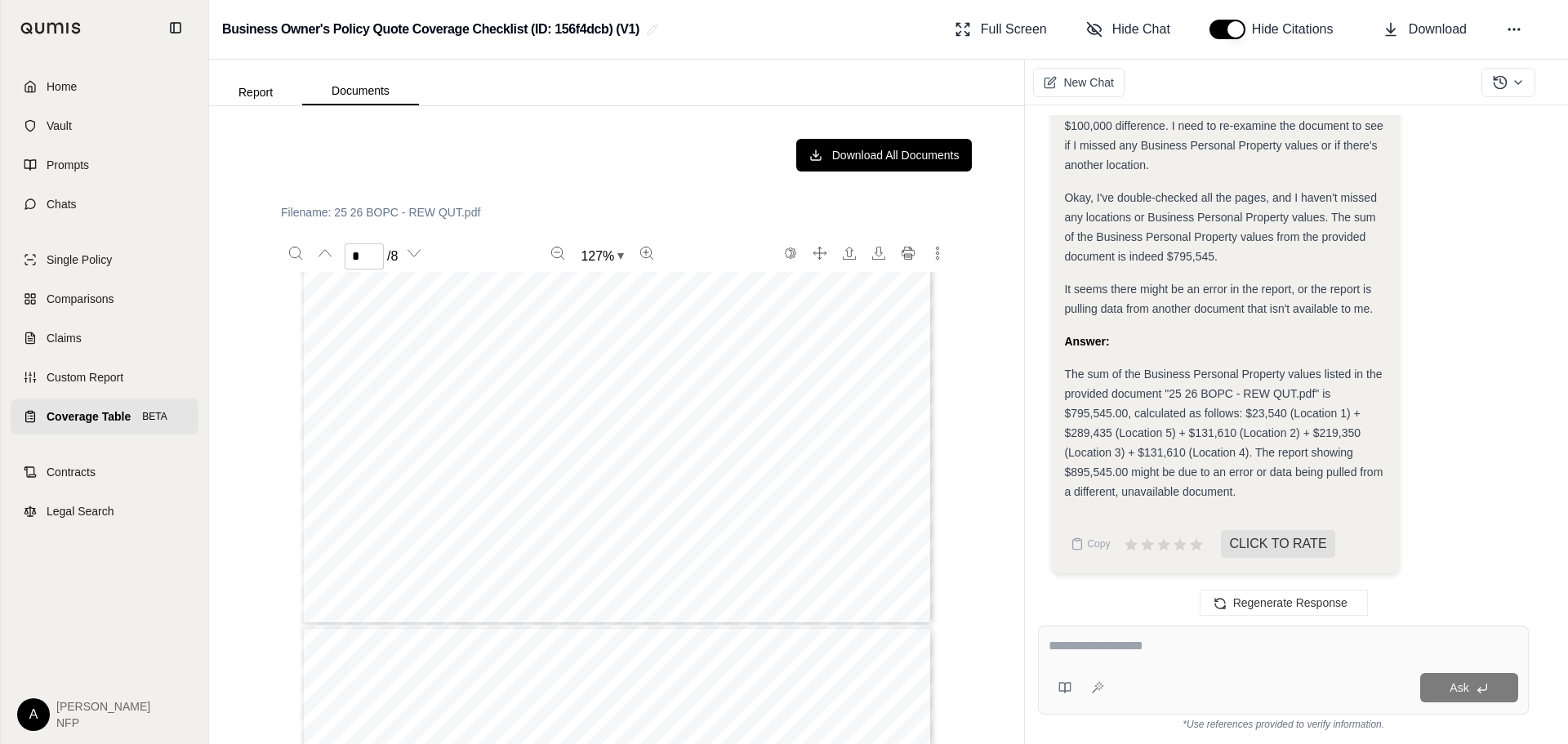
type input "*"
click at [282, 86] on button "Report" at bounding box center [255, 91] width 93 height 26
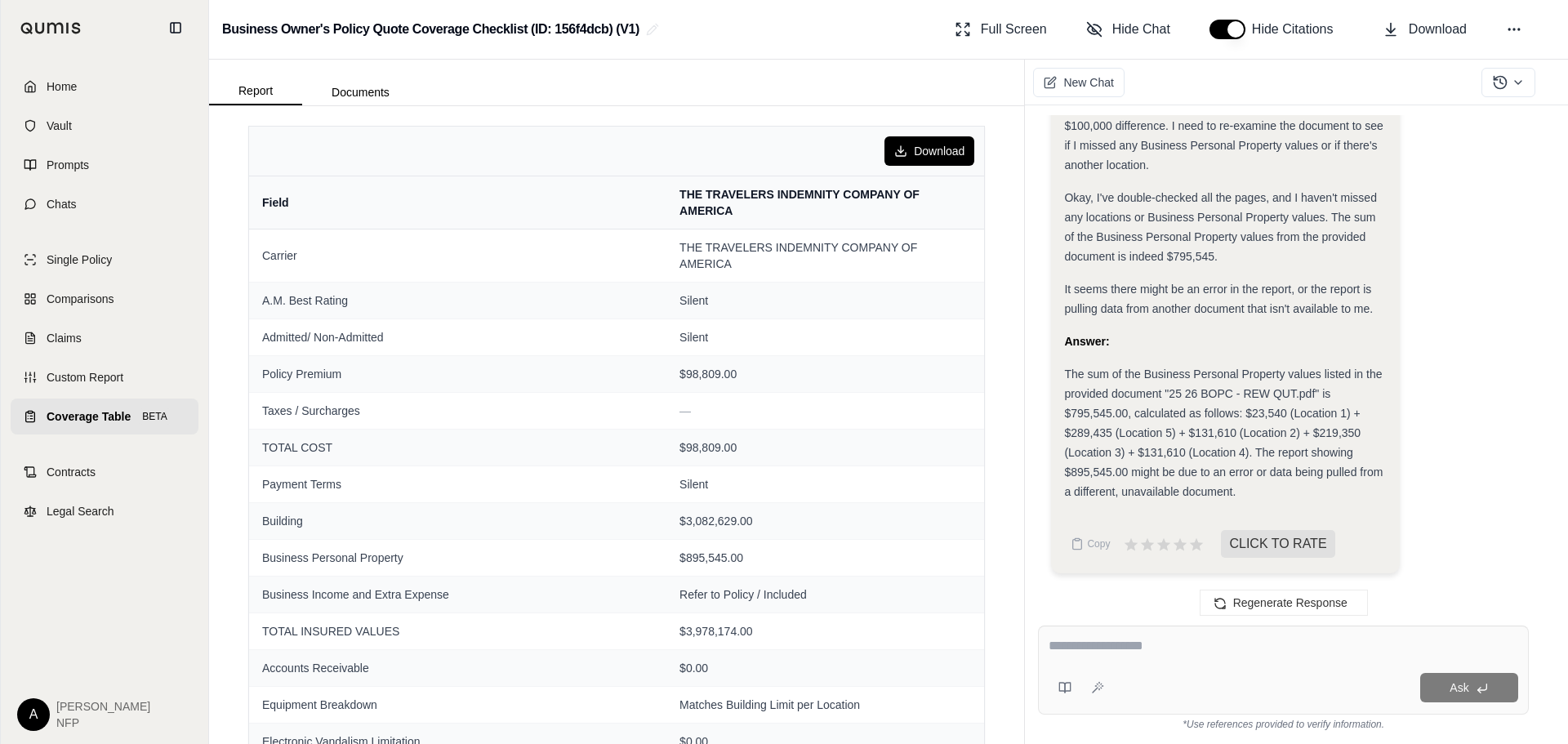
click at [1299, 670] on div "Ask" at bounding box center [1283, 670] width 491 height 89
type textarea "**********"
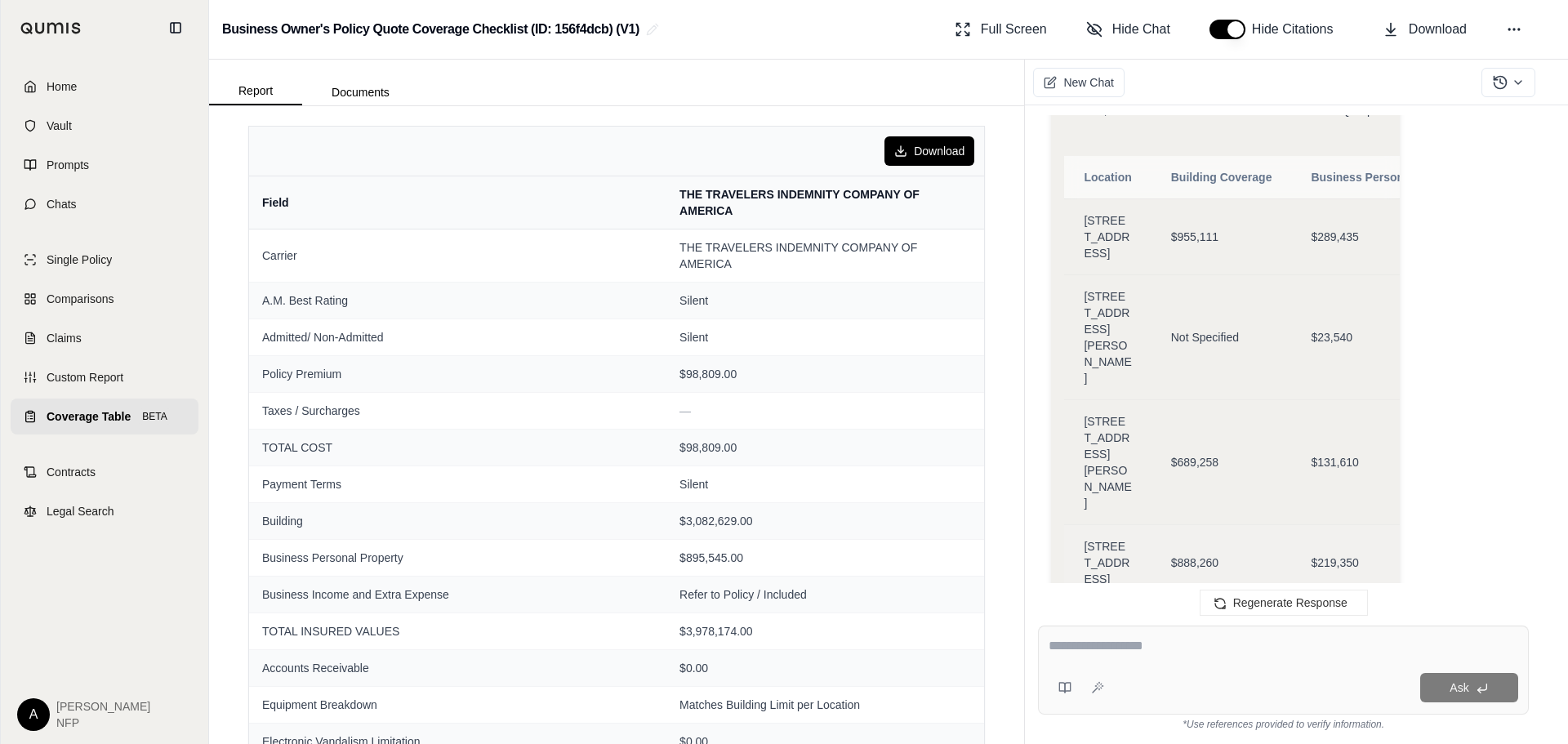
scroll to position [3175, 0]
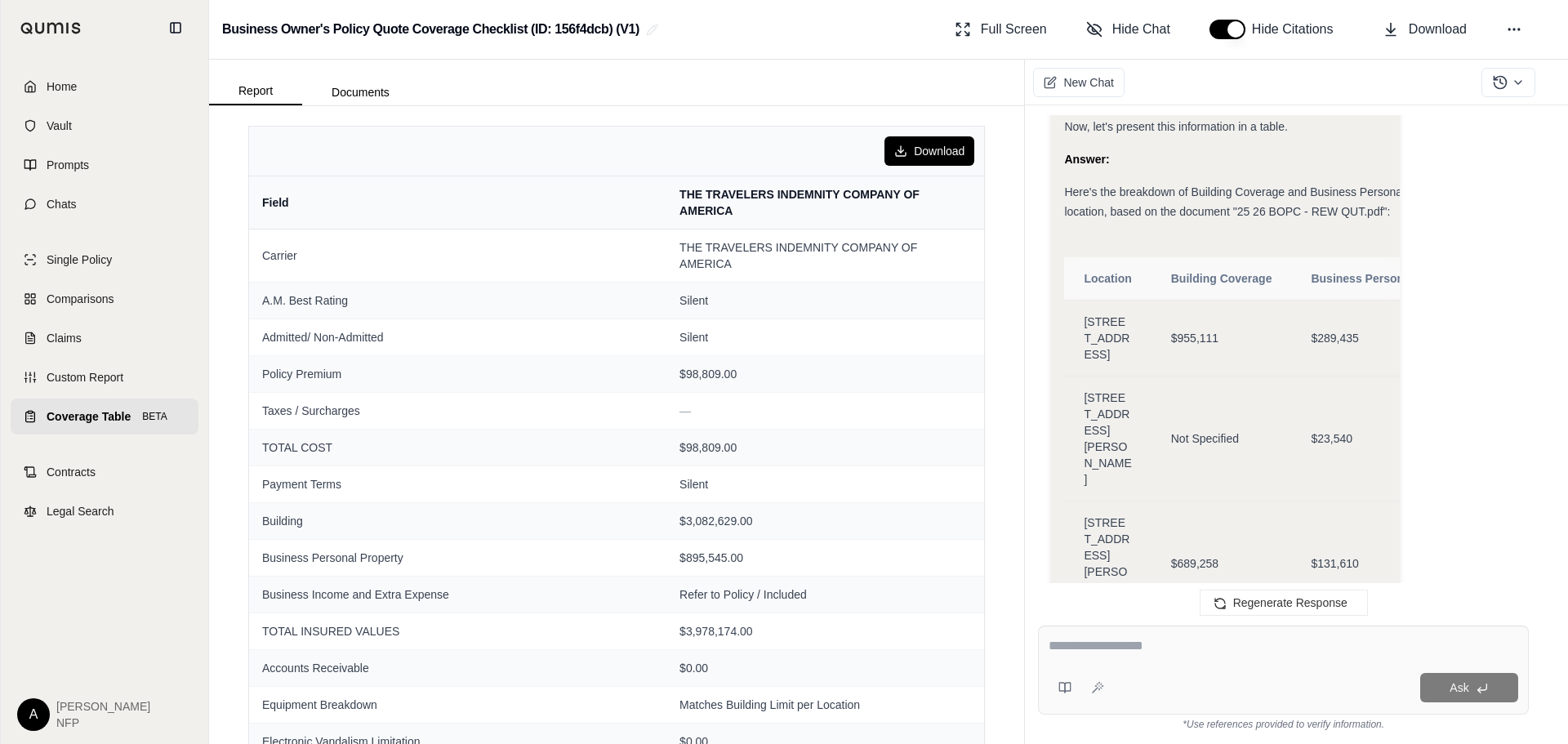
click at [1329, 285] on span "Business Personal Property" at bounding box center [1387, 278] width 153 height 13
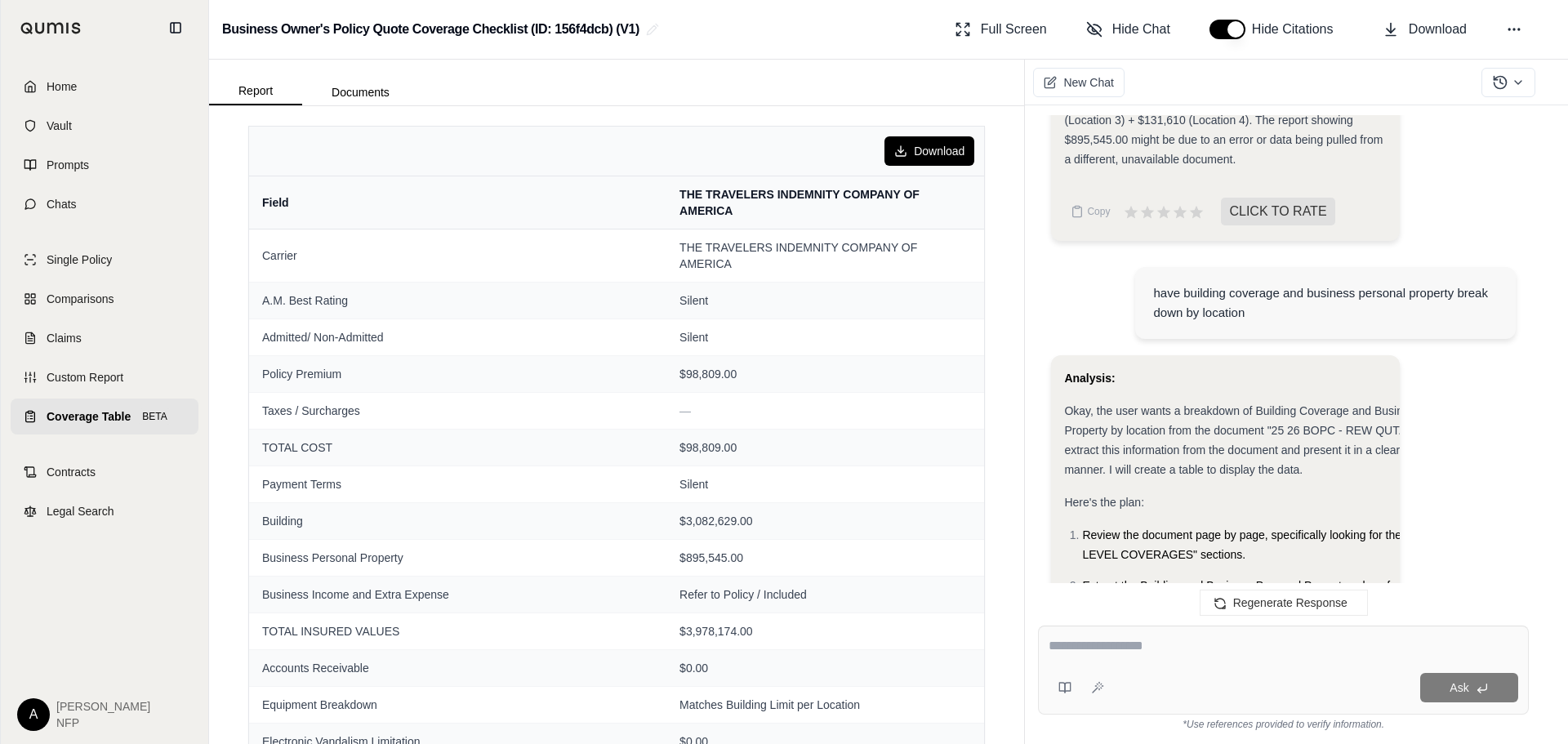
scroll to position [2196, 0]
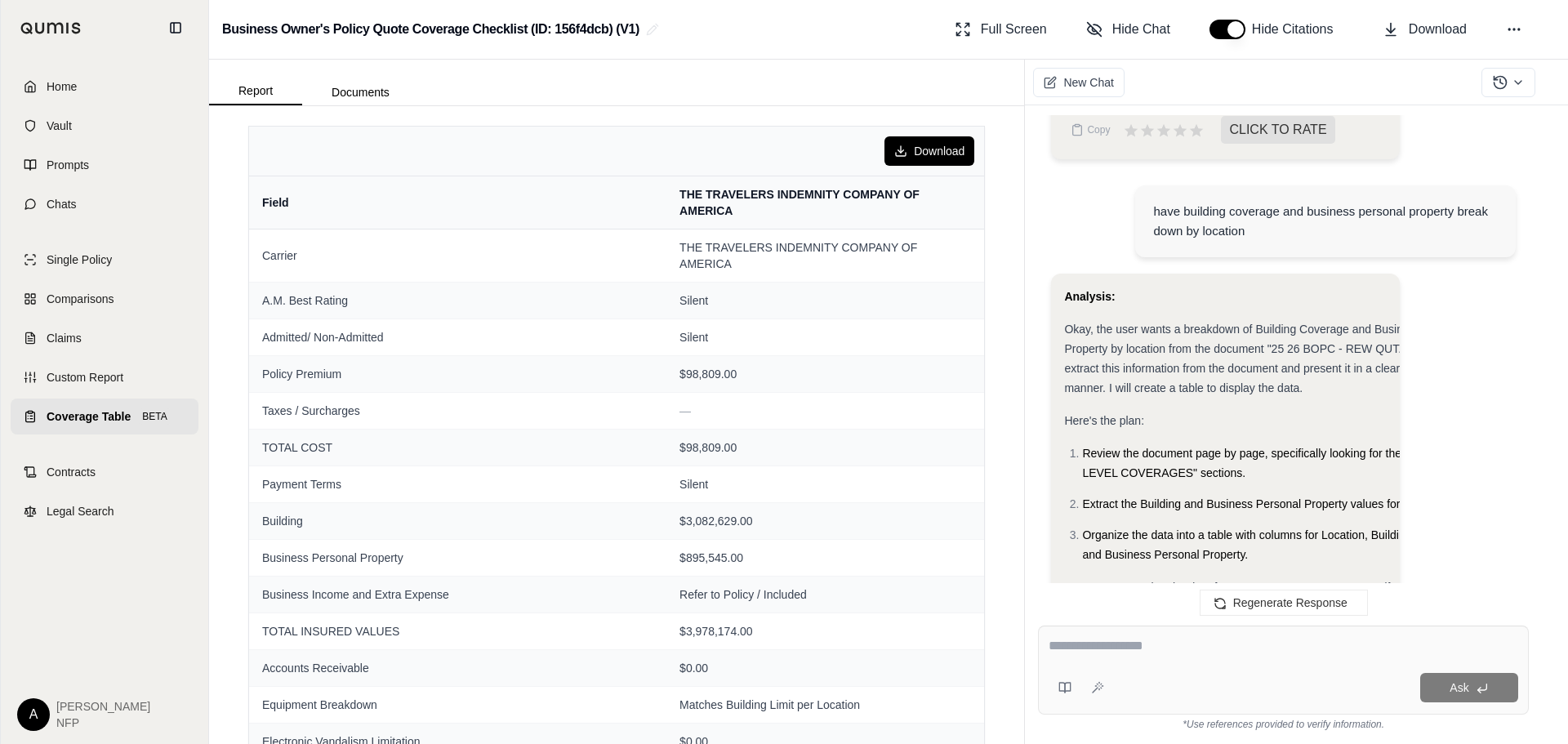
click at [1188, 344] on span "Okay, the user wants a breakdown of Building Coverage and Business Personal Pro…" at bounding box center [1271, 358] width 412 height 72
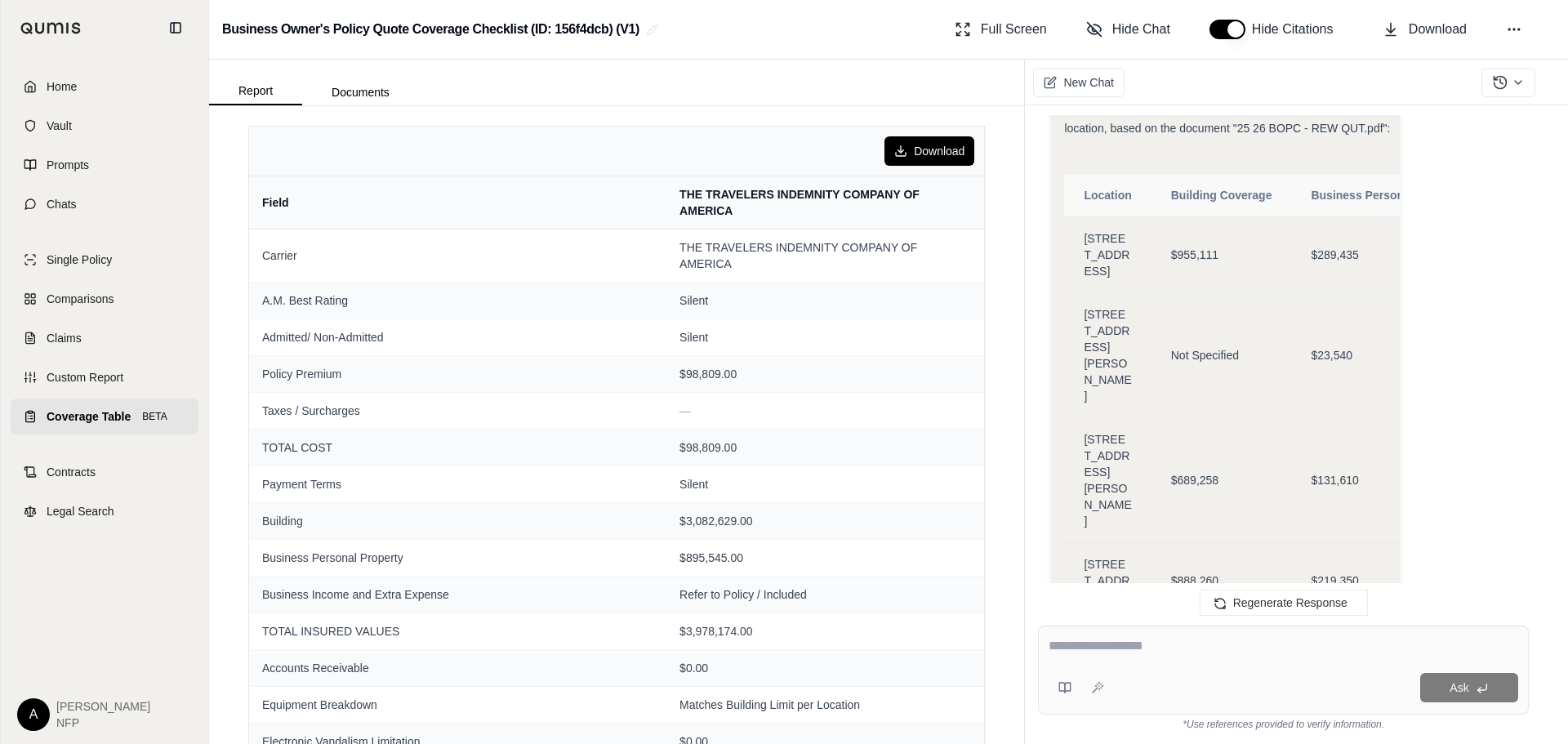
scroll to position [3251, 0]
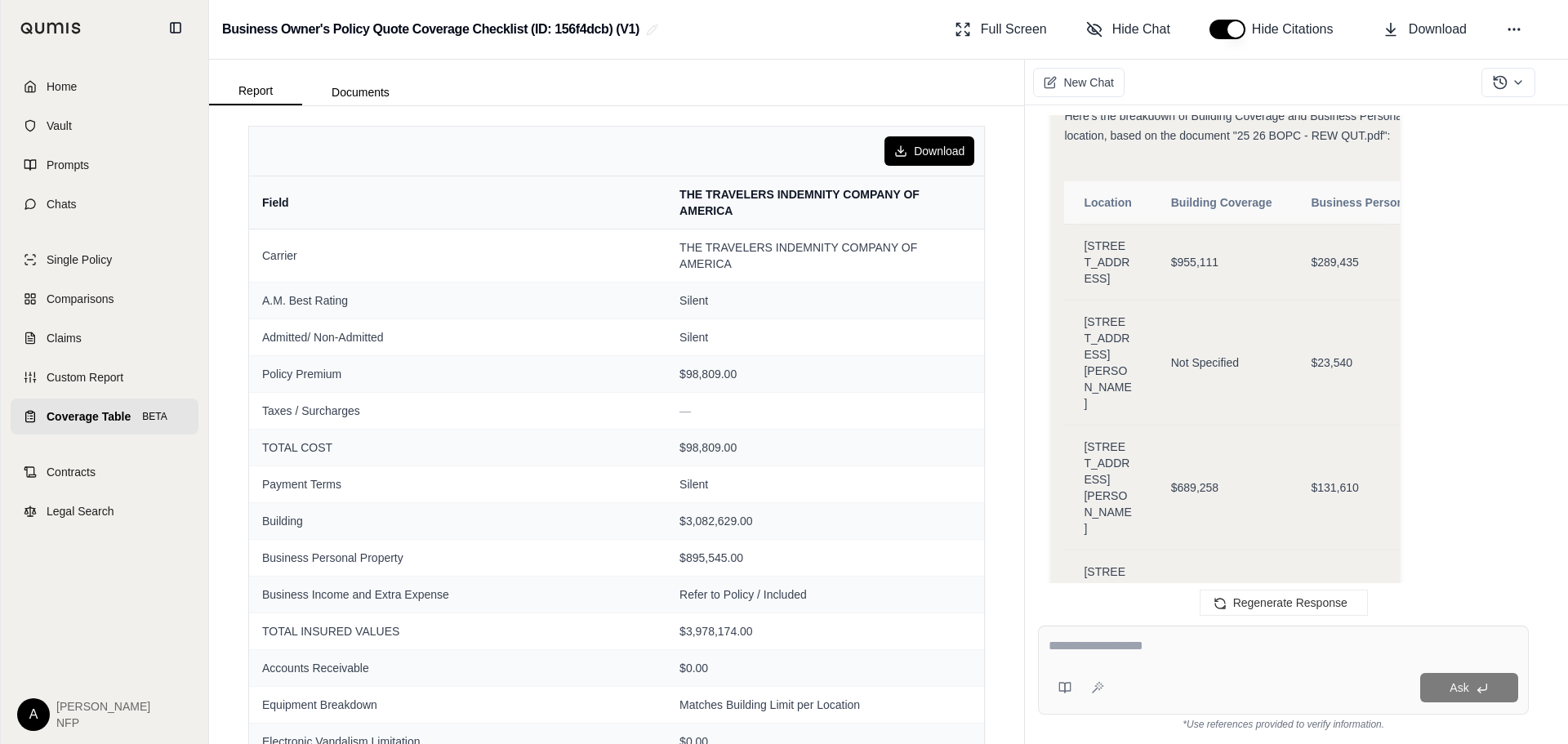
click at [1290, 220] on th "Building Coverage" at bounding box center [1222, 202] width 140 height 44
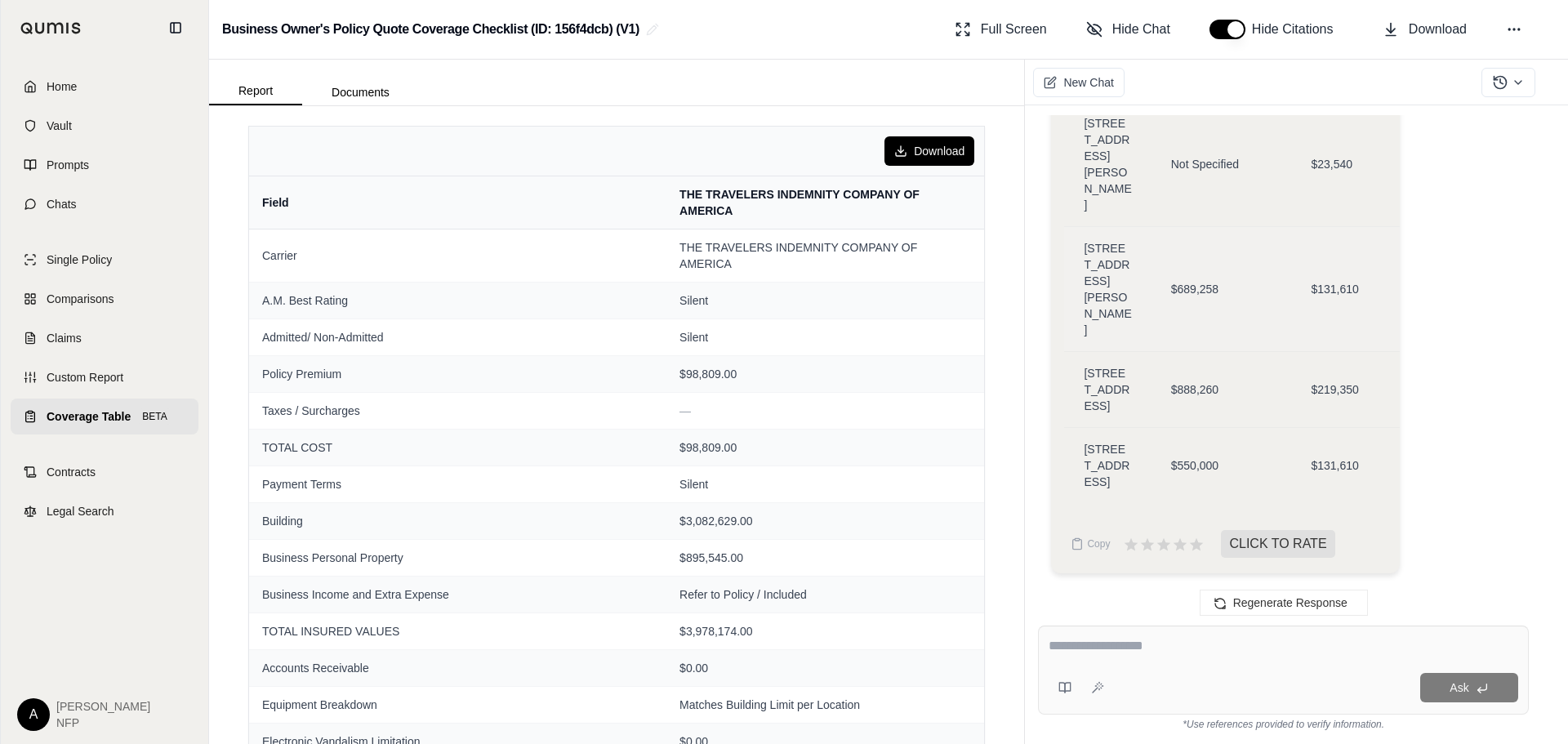
scroll to position [3665, 0]
click at [1182, 473] on td "$550,000" at bounding box center [1222, 465] width 140 height 76
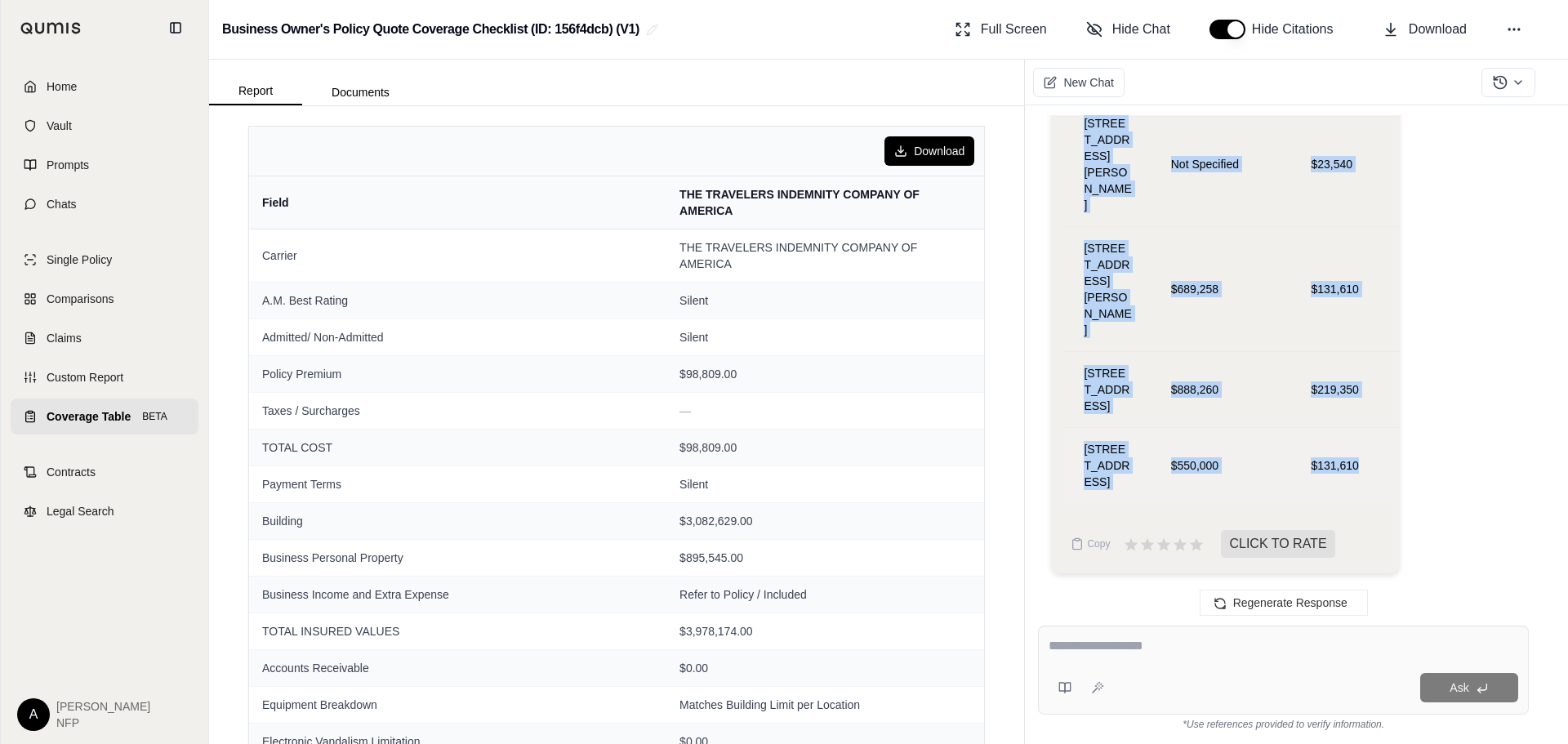
drag, startPoint x: 1084, startPoint y: 301, endPoint x: 1365, endPoint y: 481, distance: 333.7
click at [1365, 481] on table "Location Building Coverage Business Personal Property 4308 MANCHACA RD, AUSTIN,…" at bounding box center [1274, 243] width 419 height 520
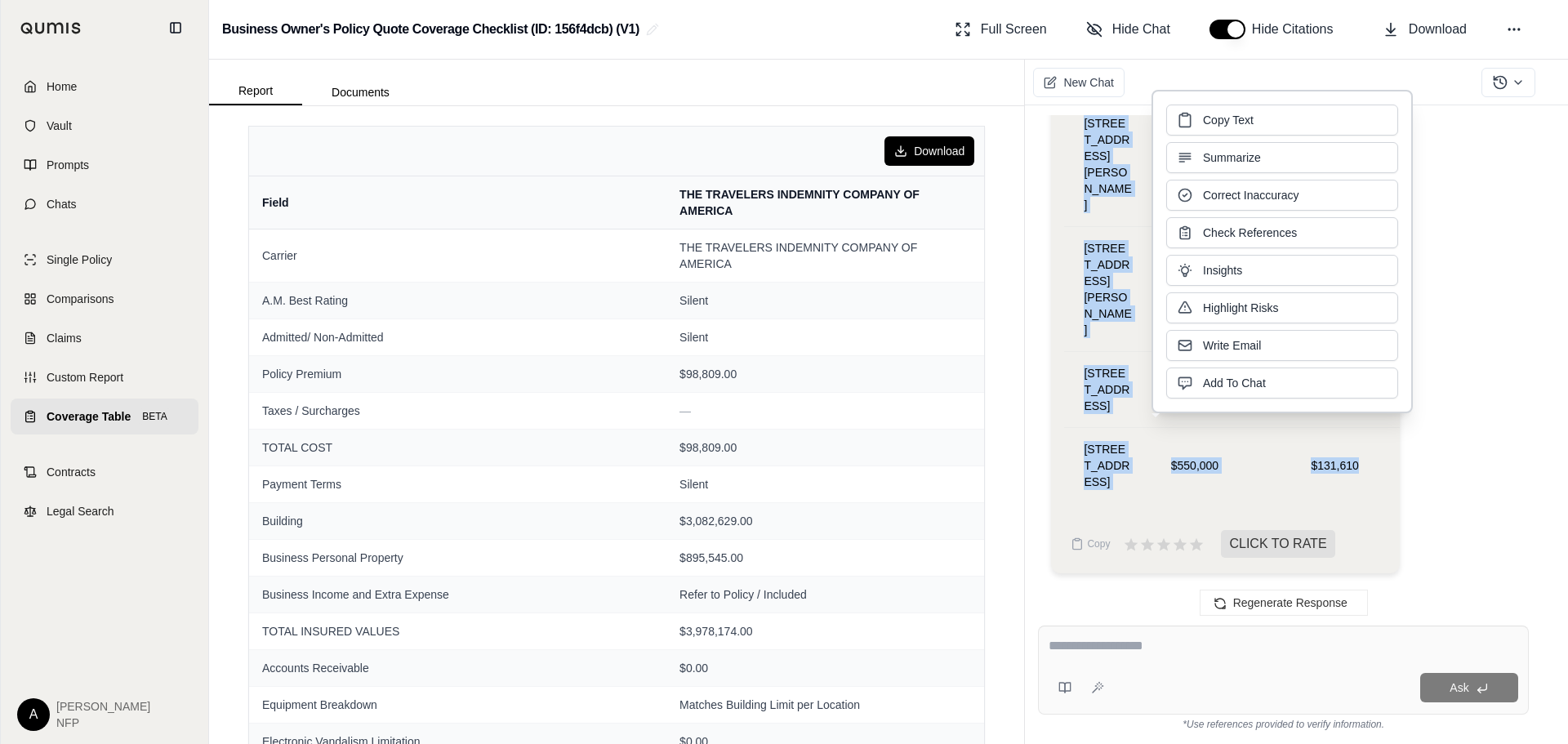
copy table "Location Building Coverage Business Personal Property 4308 MANCHACA RD, AUSTIN,…"
click at [1173, 457] on span "$550,000" at bounding box center [1194, 465] width 47 height 16
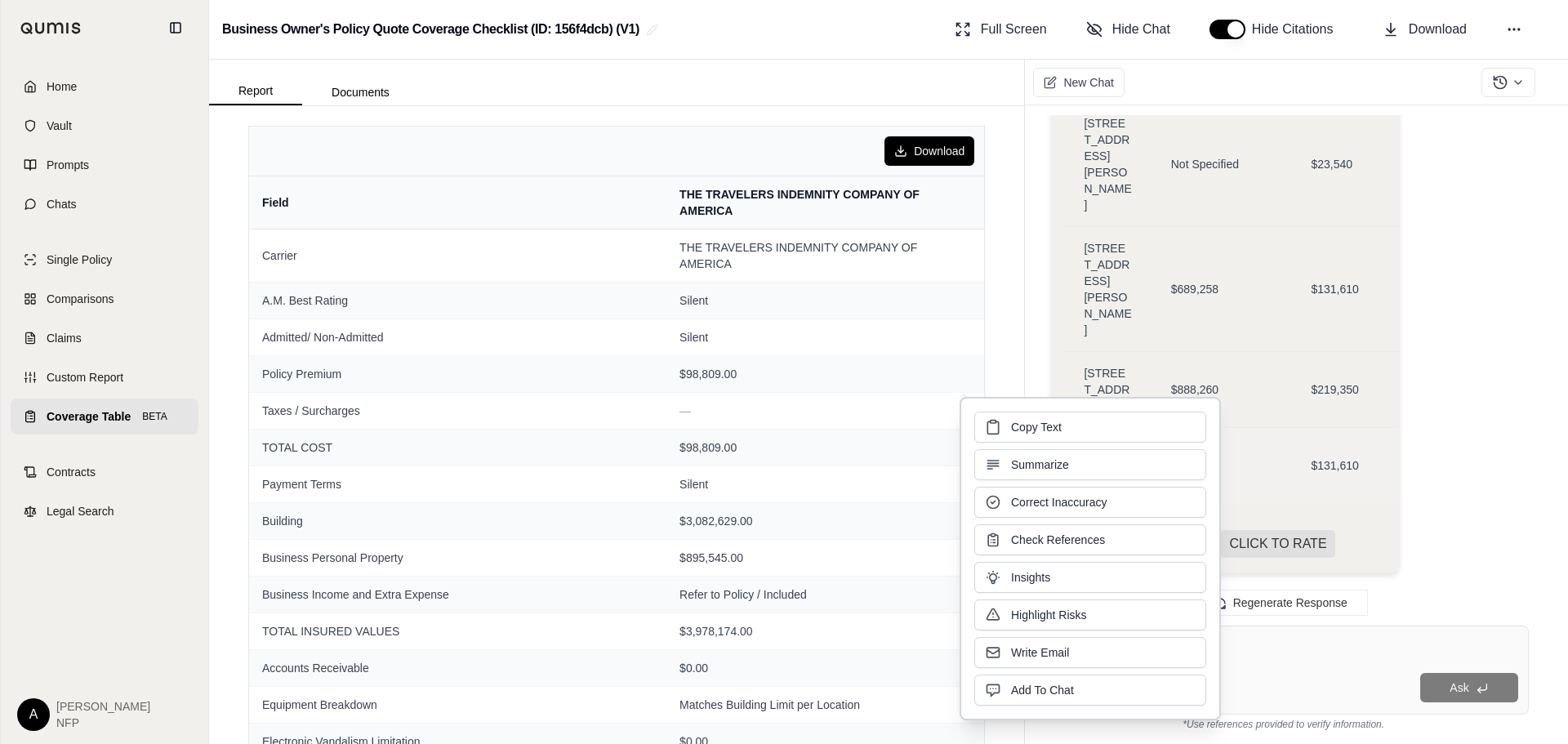
click at [1274, 427] on td "$550,000" at bounding box center [1222, 465] width 140 height 76
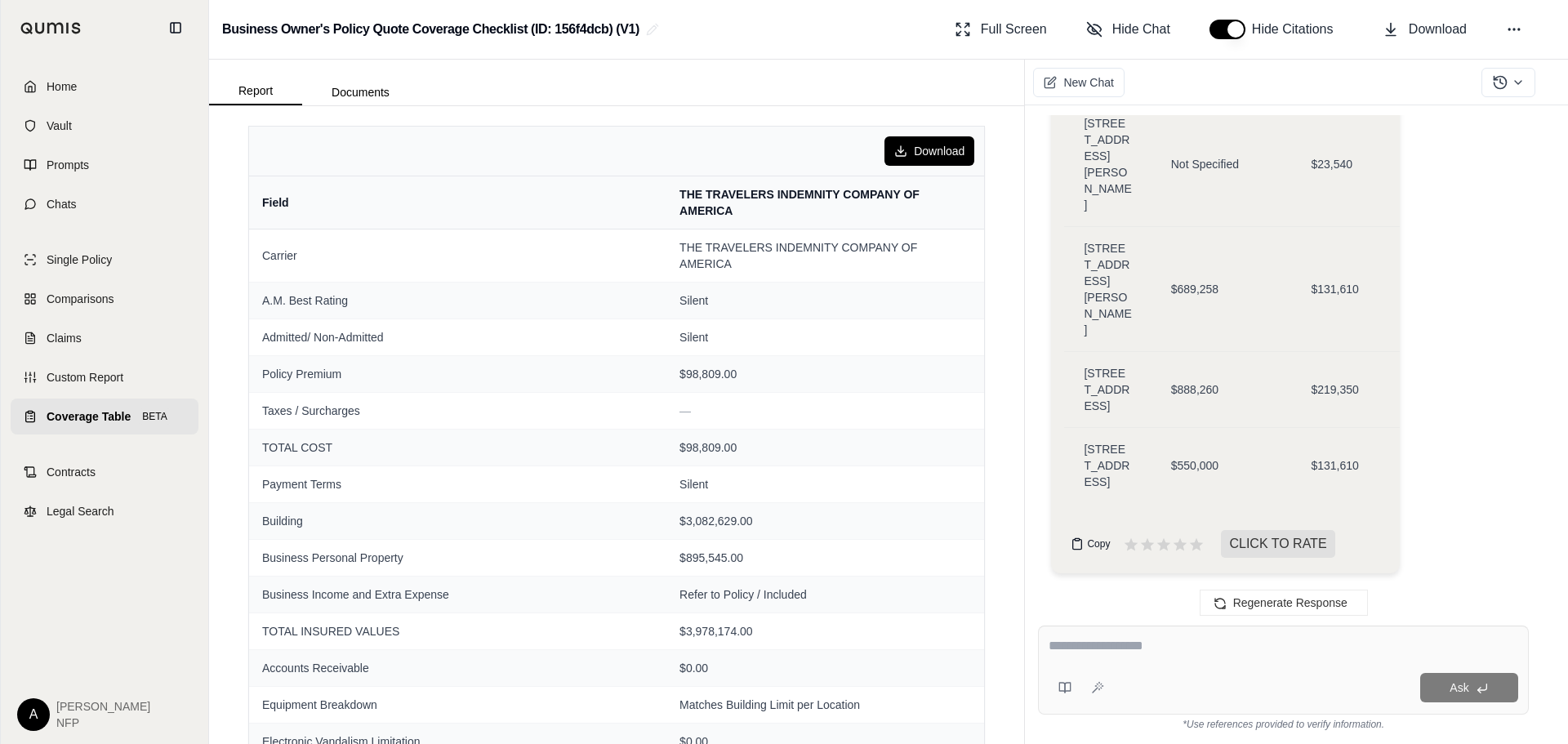
click at [1096, 554] on button "Copy" at bounding box center [1090, 543] width 52 height 33
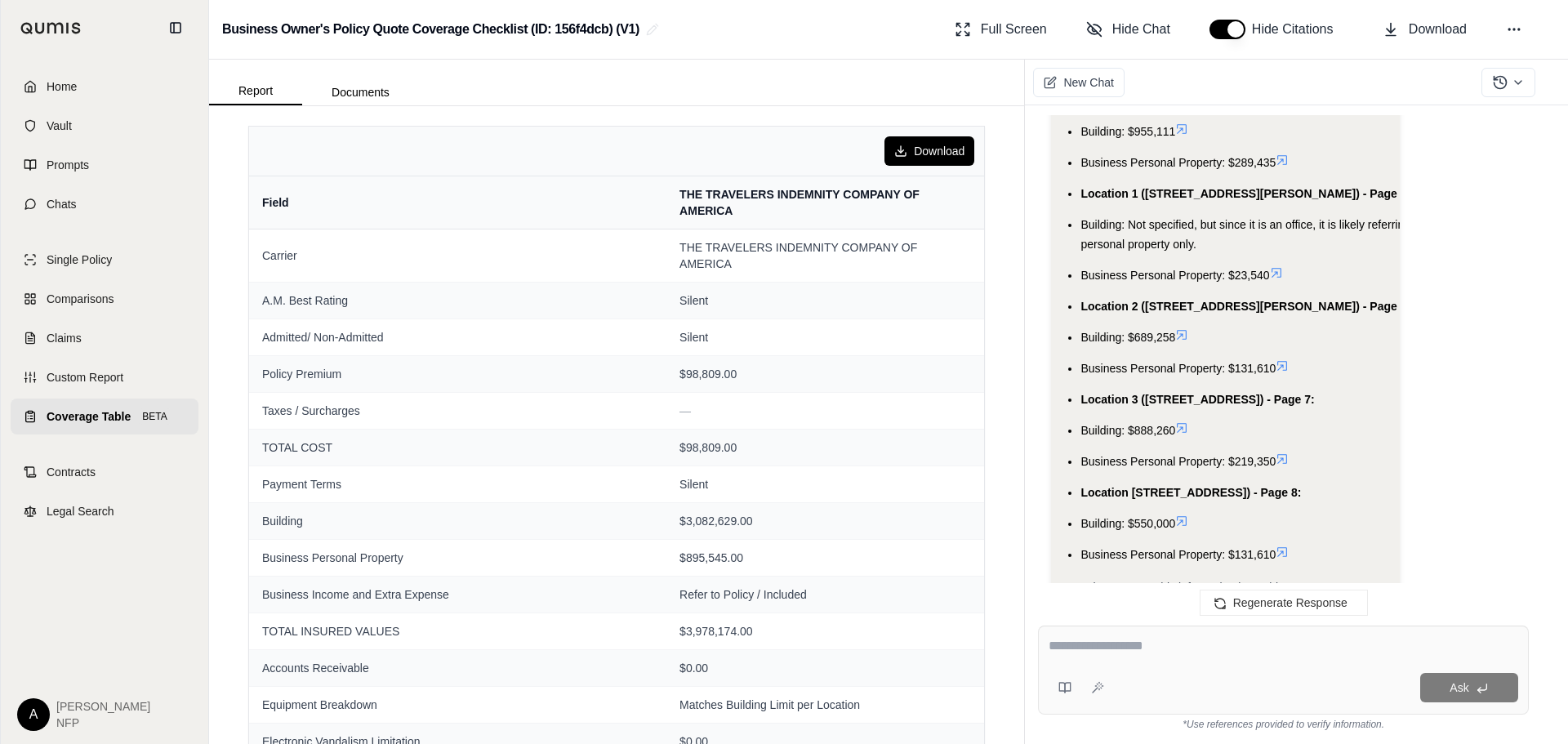
scroll to position [2686, 0]
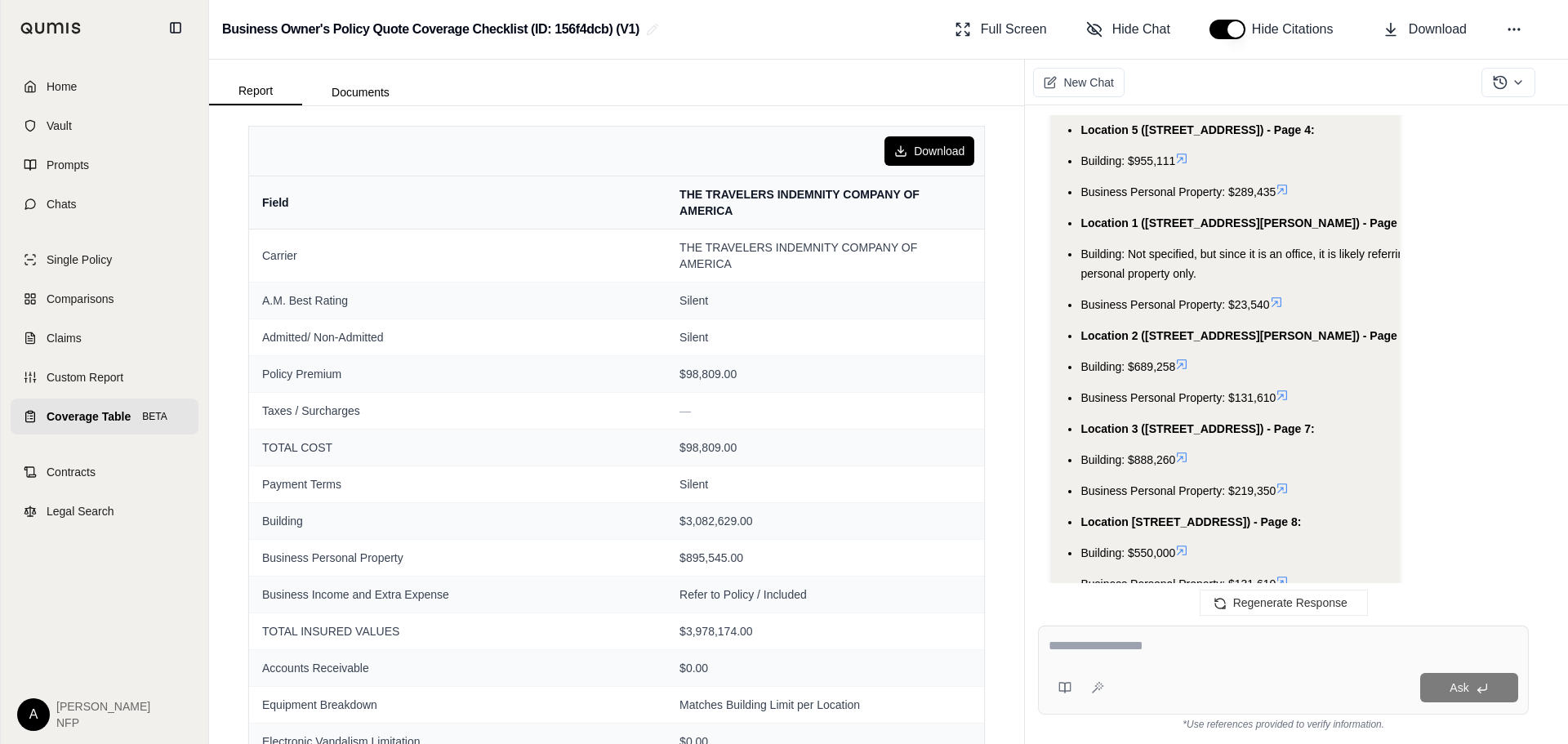
click at [1280, 309] on icon at bounding box center [1276, 302] width 13 height 13
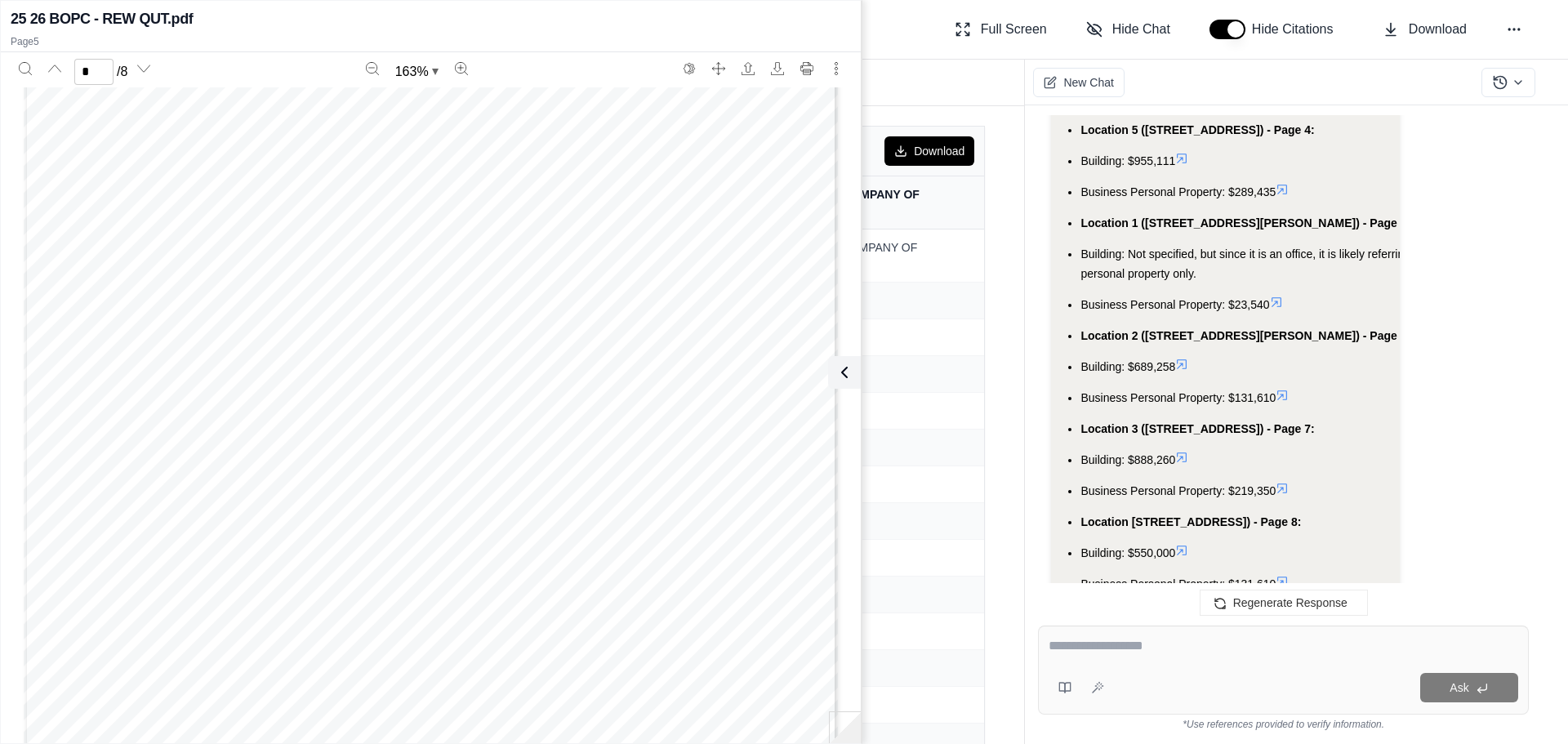
scroll to position [4786, 0]
type input "*"
click at [847, 366] on icon at bounding box center [841, 372] width 20 height 20
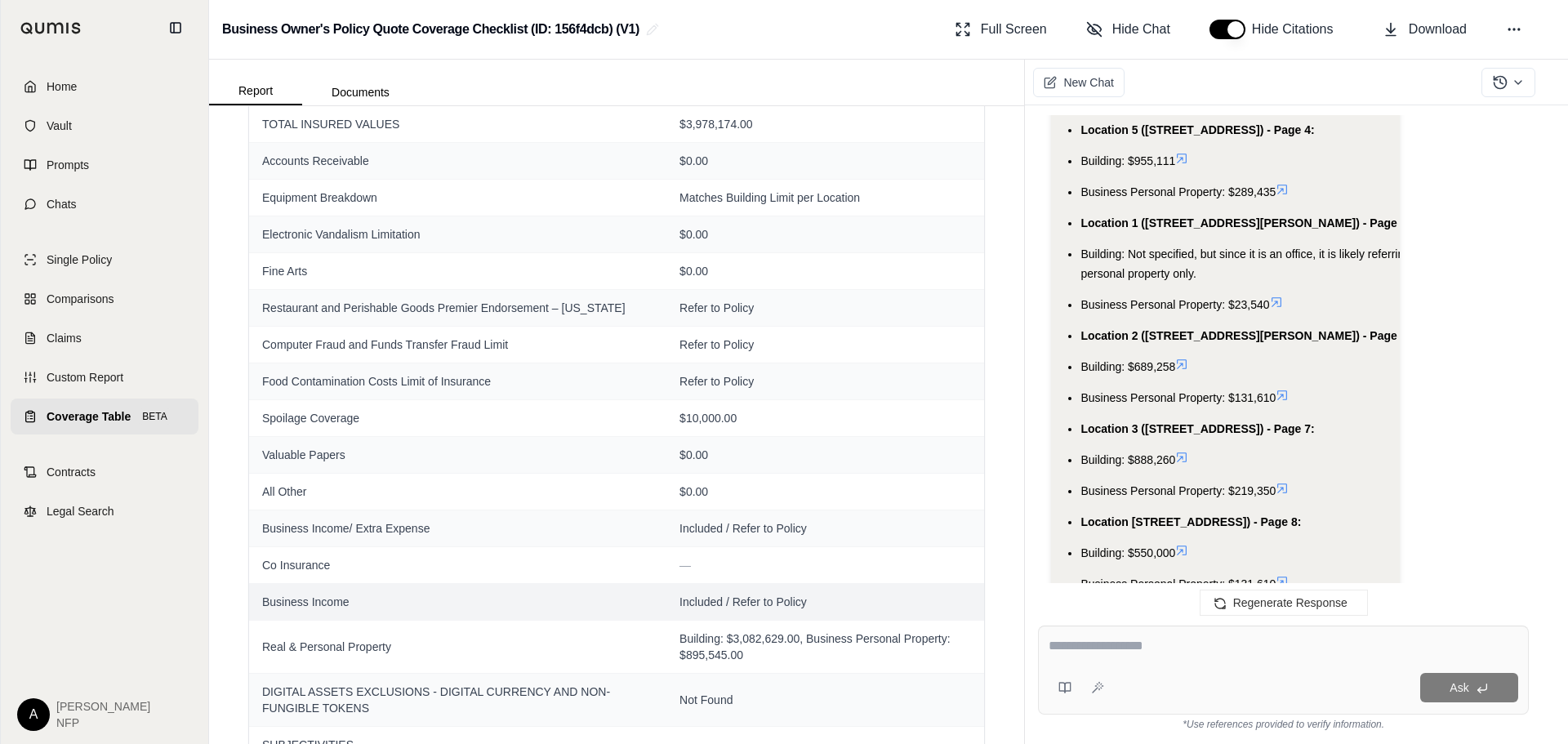
scroll to position [494, 0]
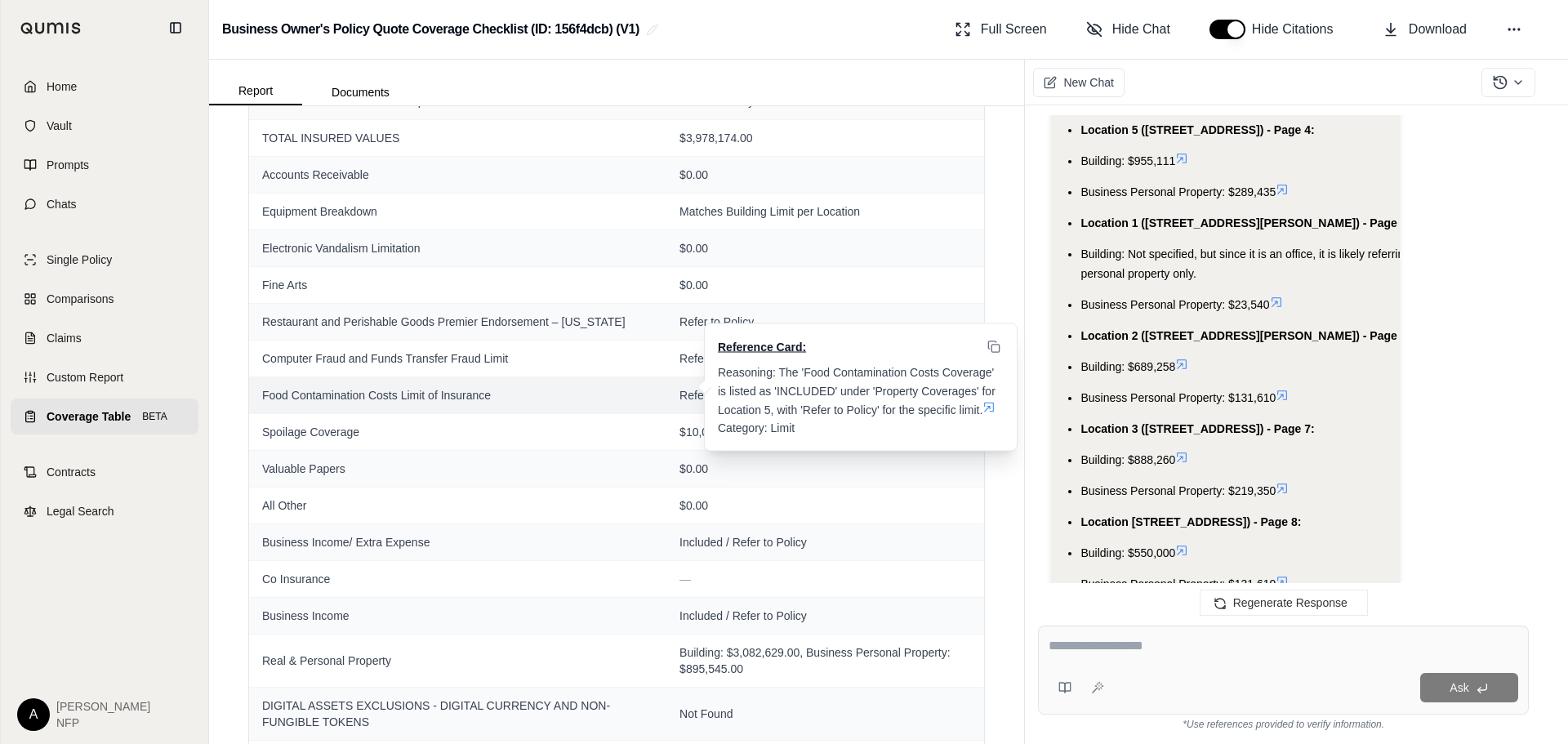
click at [985, 412] on icon at bounding box center [989, 407] width 10 height 10
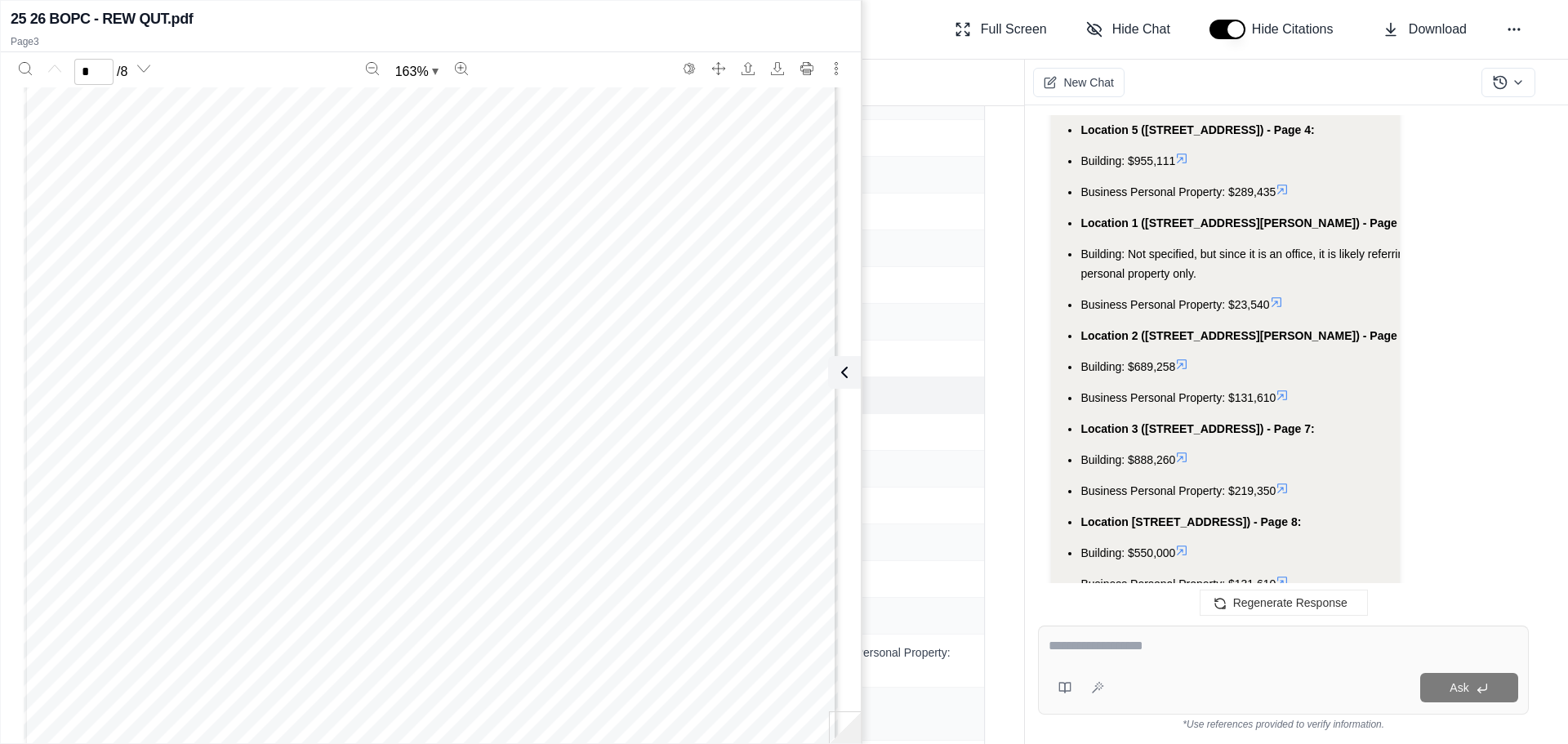
type input "*"
click at [837, 374] on icon at bounding box center [841, 372] width 20 height 20
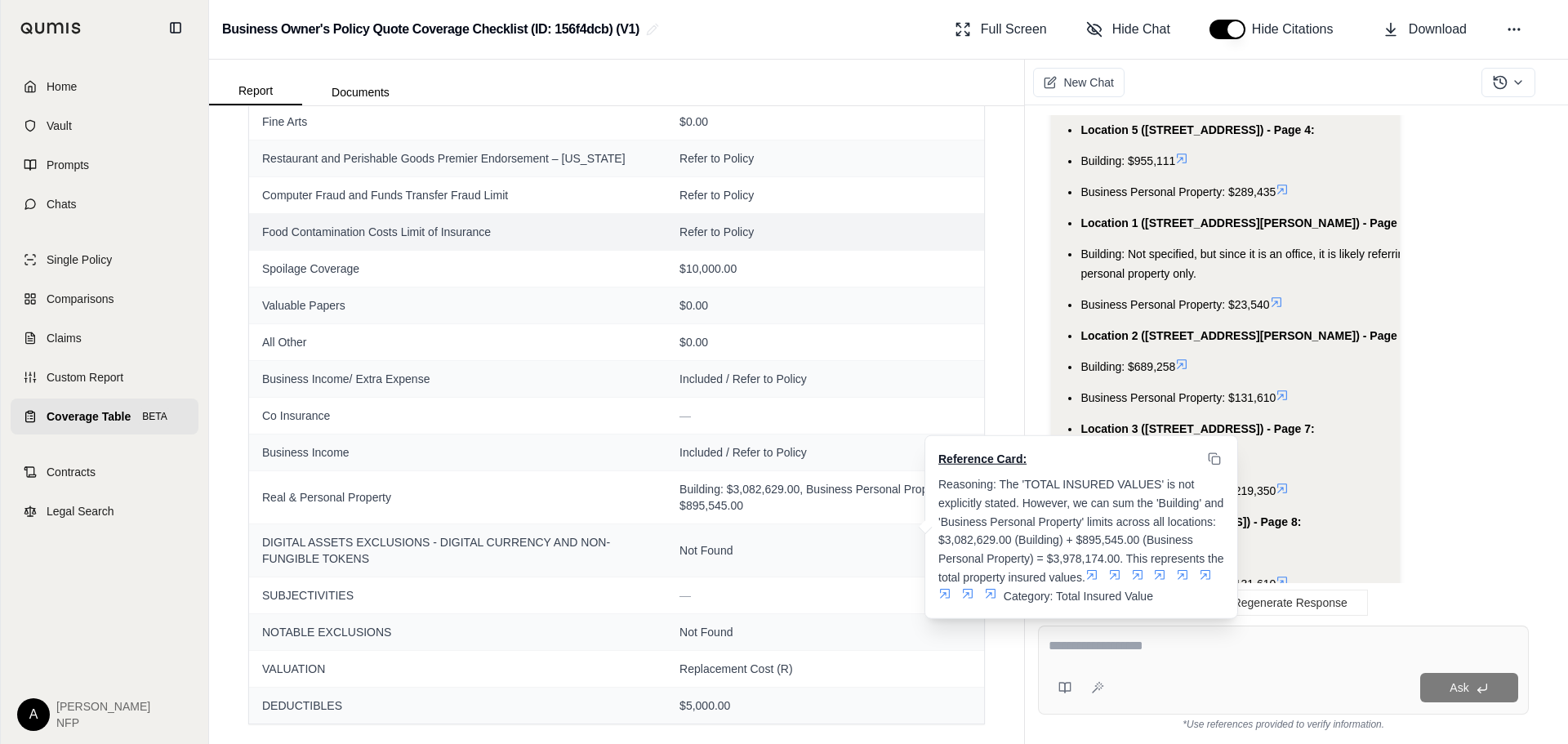
scroll to position [0, 0]
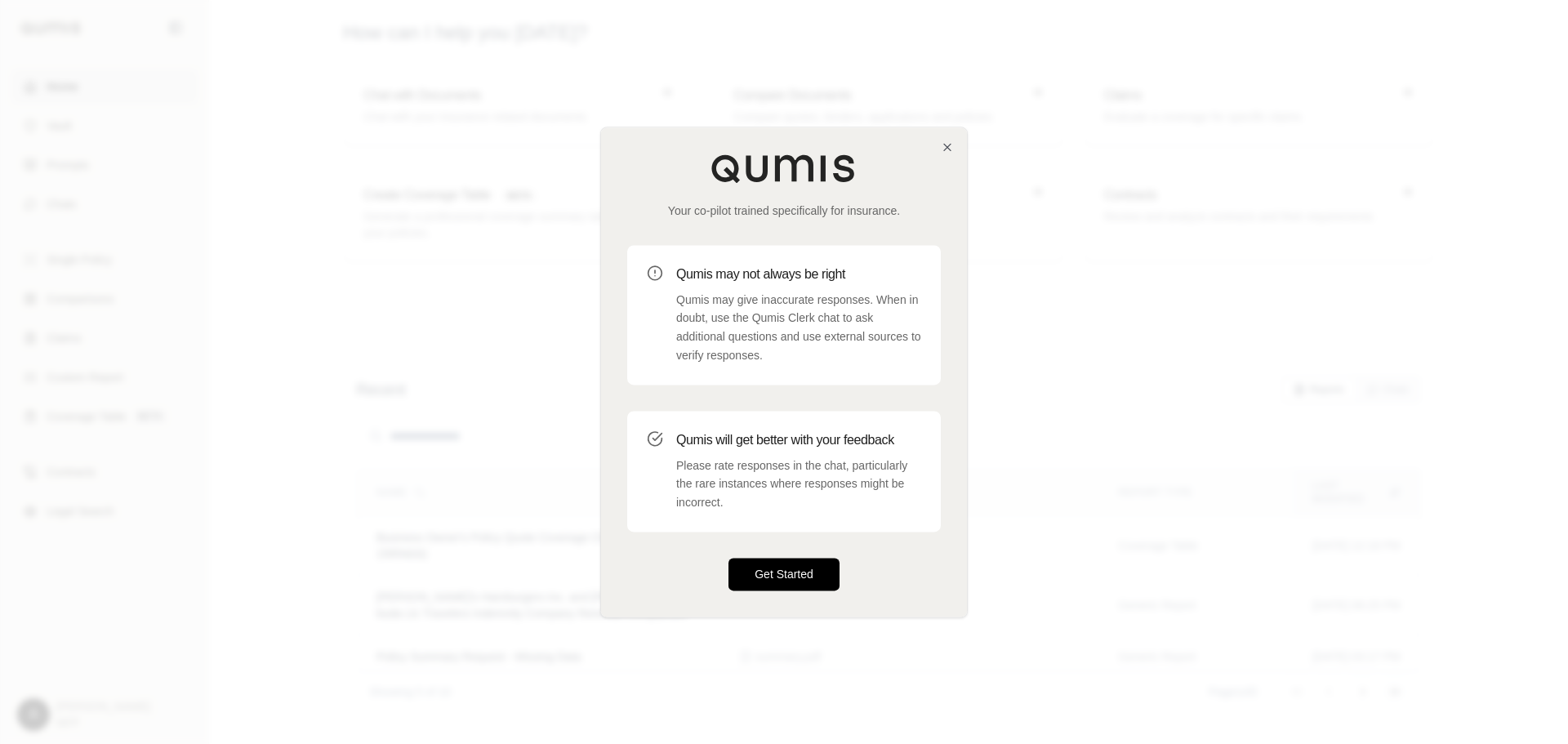
drag, startPoint x: 777, startPoint y: 569, endPoint x: 765, endPoint y: 567, distance: 12.2
click at [777, 569] on button "Get Started" at bounding box center [784, 574] width 111 height 33
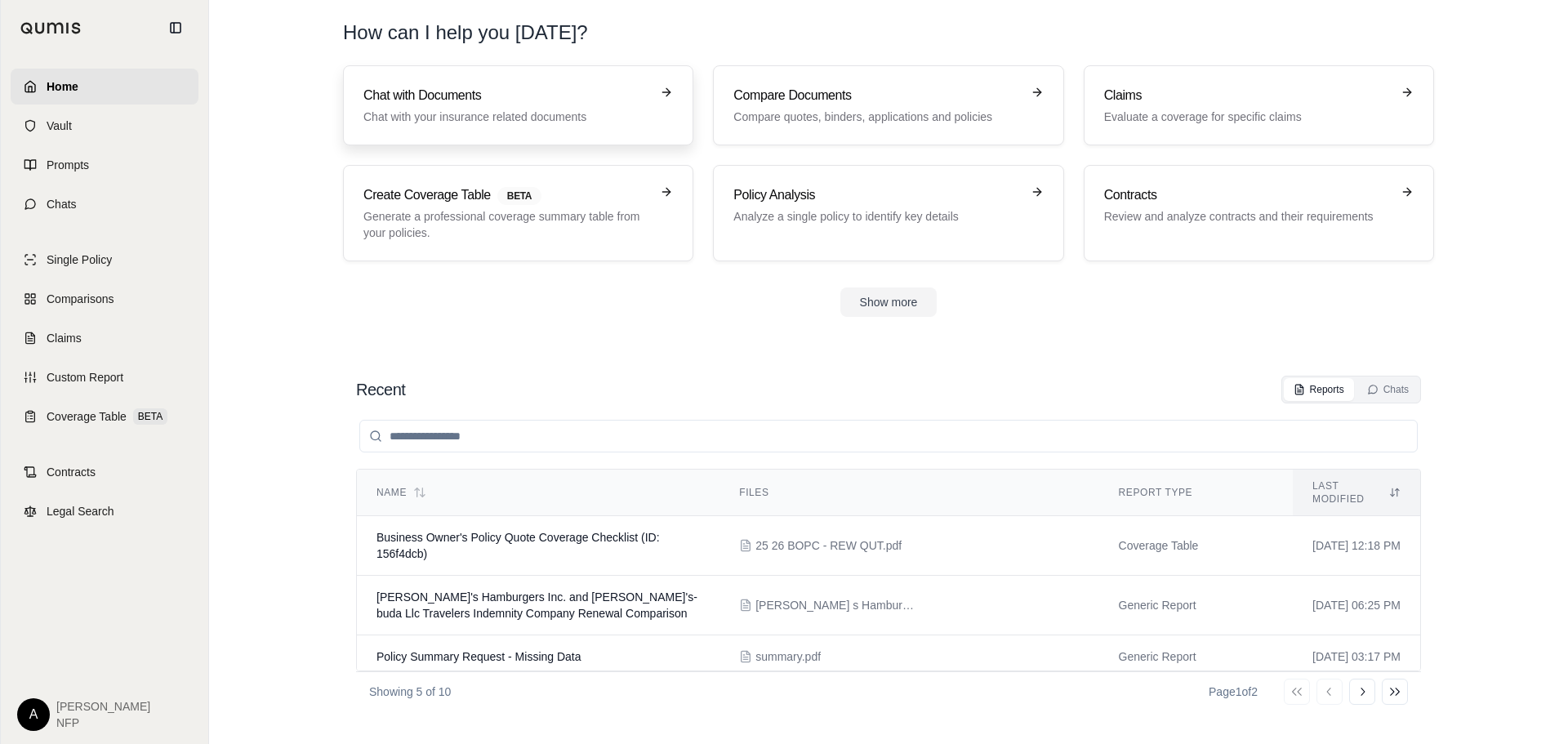
click at [588, 120] on p "Chat with your insurance related documents" at bounding box center [506, 116] width 287 height 16
click at [873, 305] on button "Show more" at bounding box center [889, 302] width 97 height 29
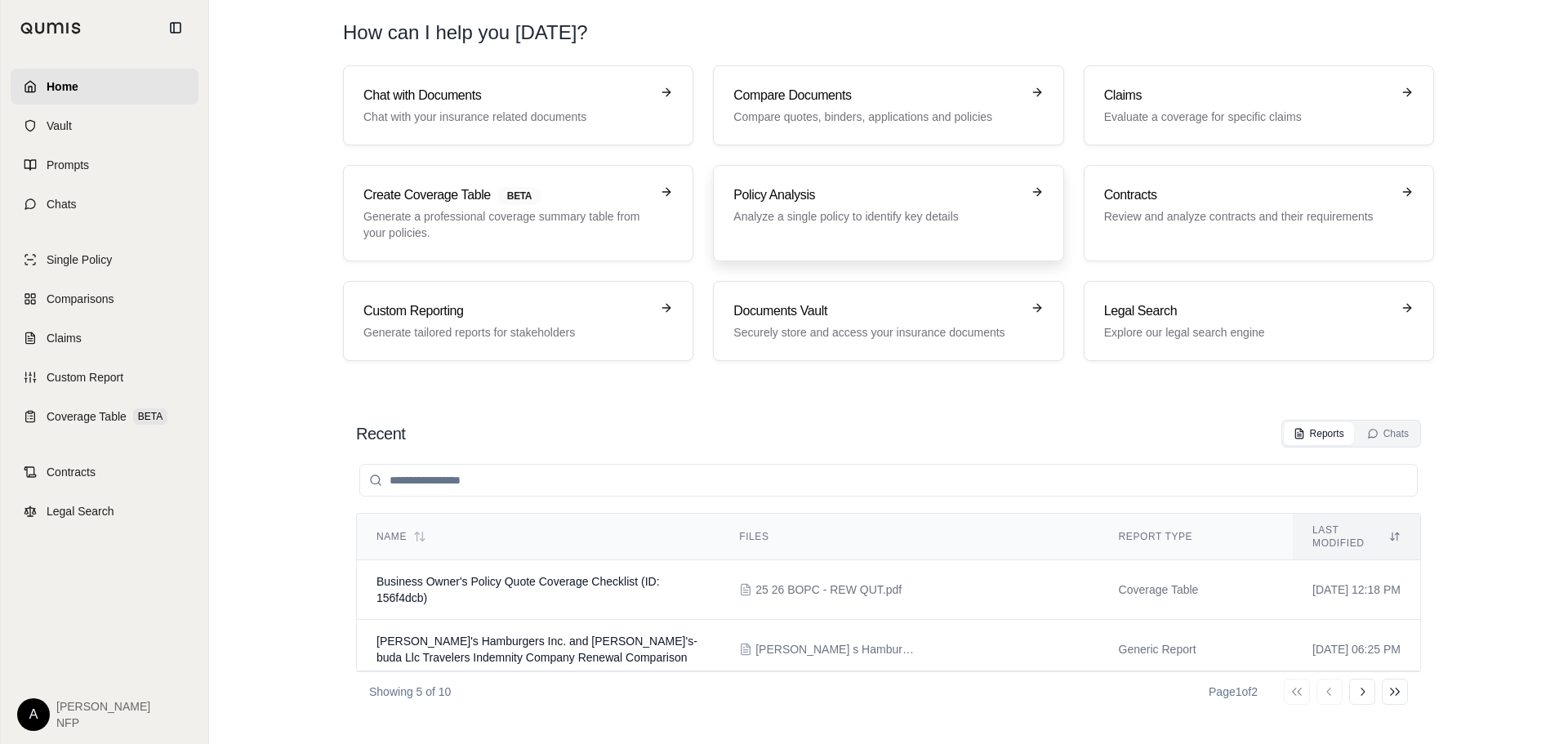
click at [847, 227] on div "Policy Analysis Analyze a single policy to identify key details" at bounding box center [888, 213] width 310 height 56
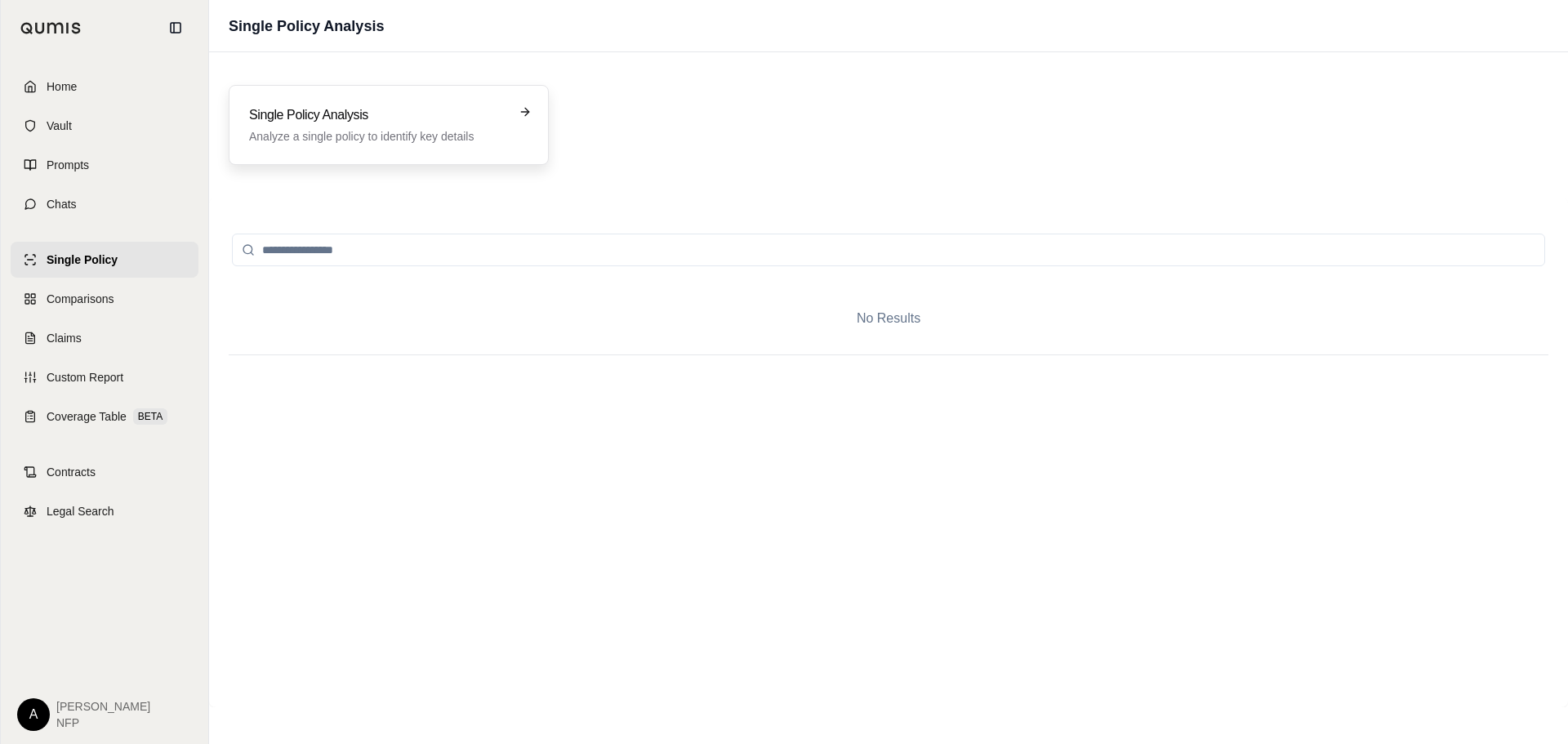
click at [260, 121] on h3 "Single Policy Analysis" at bounding box center [377, 115] width 257 height 20
